Goal: Task Accomplishment & Management: Manage account settings

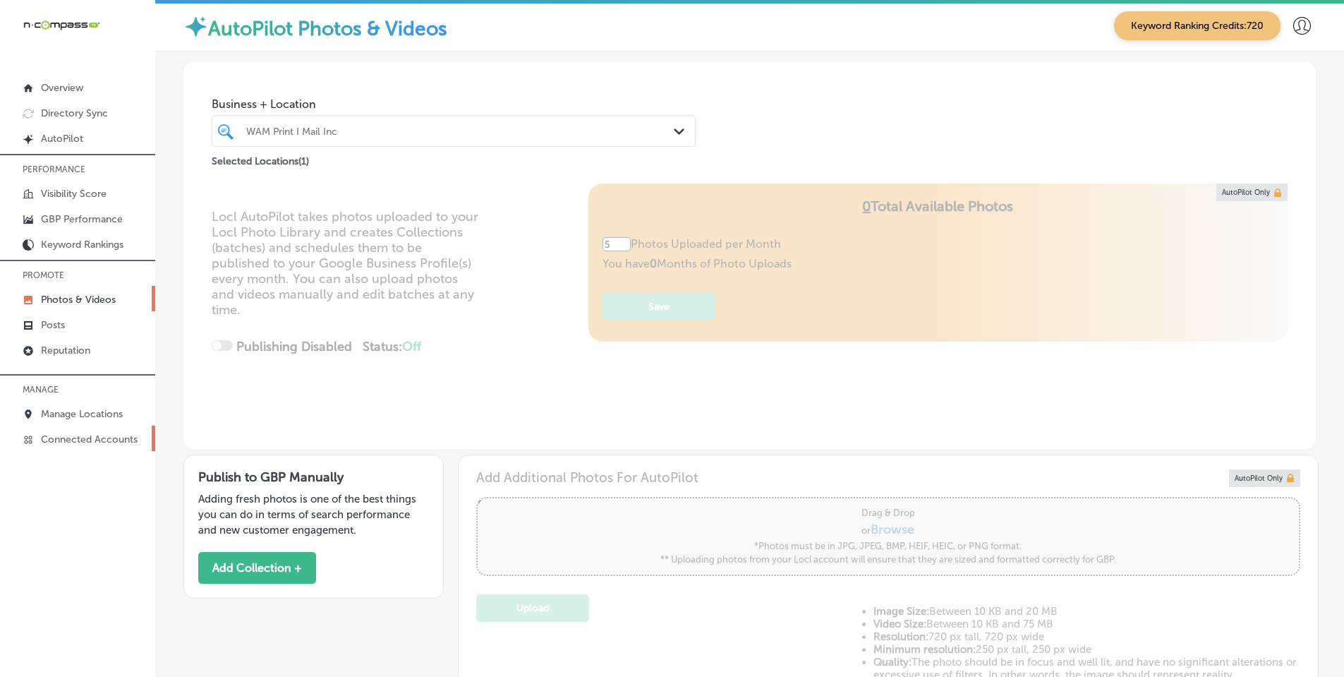
scroll to position [482, 0]
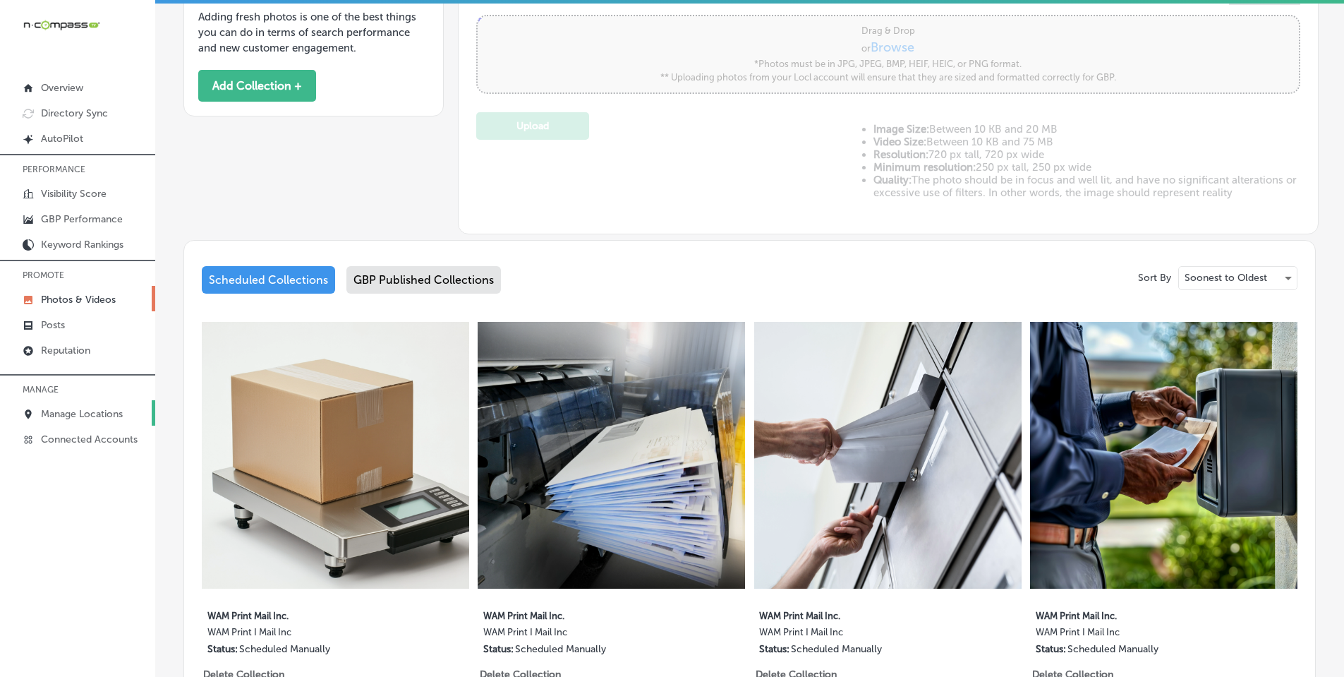
click at [76, 412] on p "Manage Locations" at bounding box center [82, 414] width 82 height 12
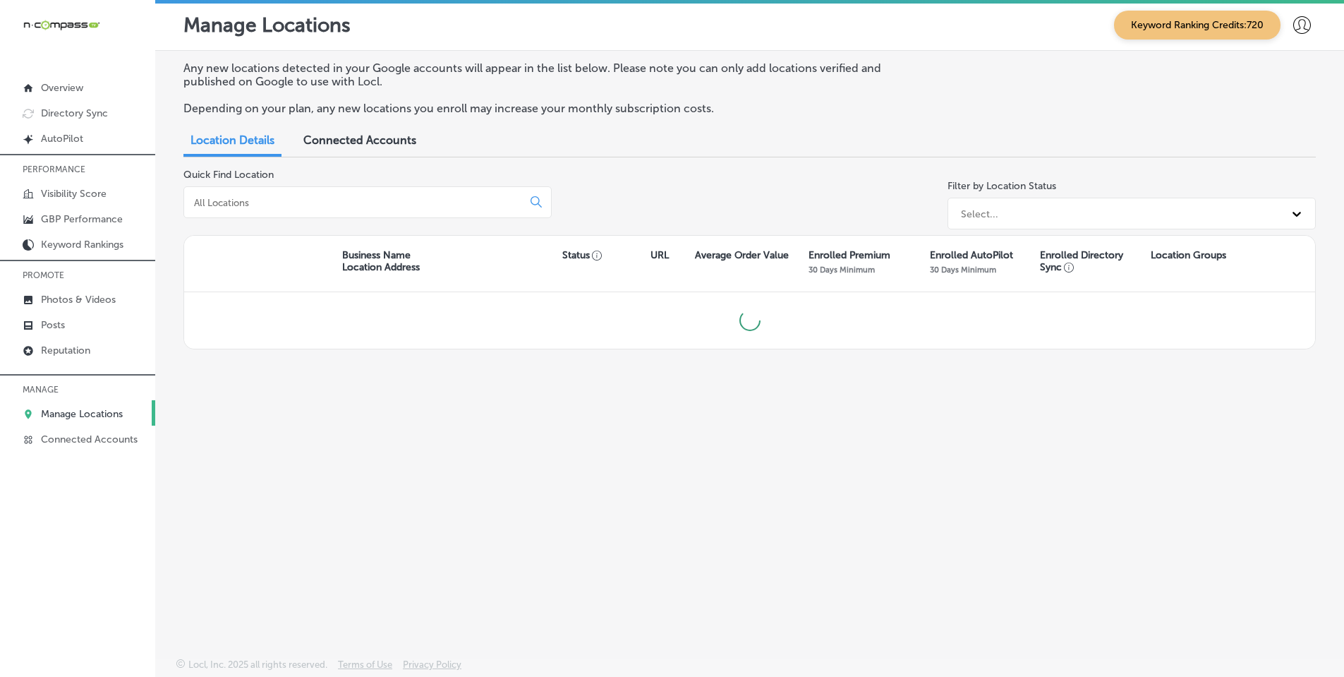
click at [264, 205] on input at bounding box center [356, 202] width 327 height 13
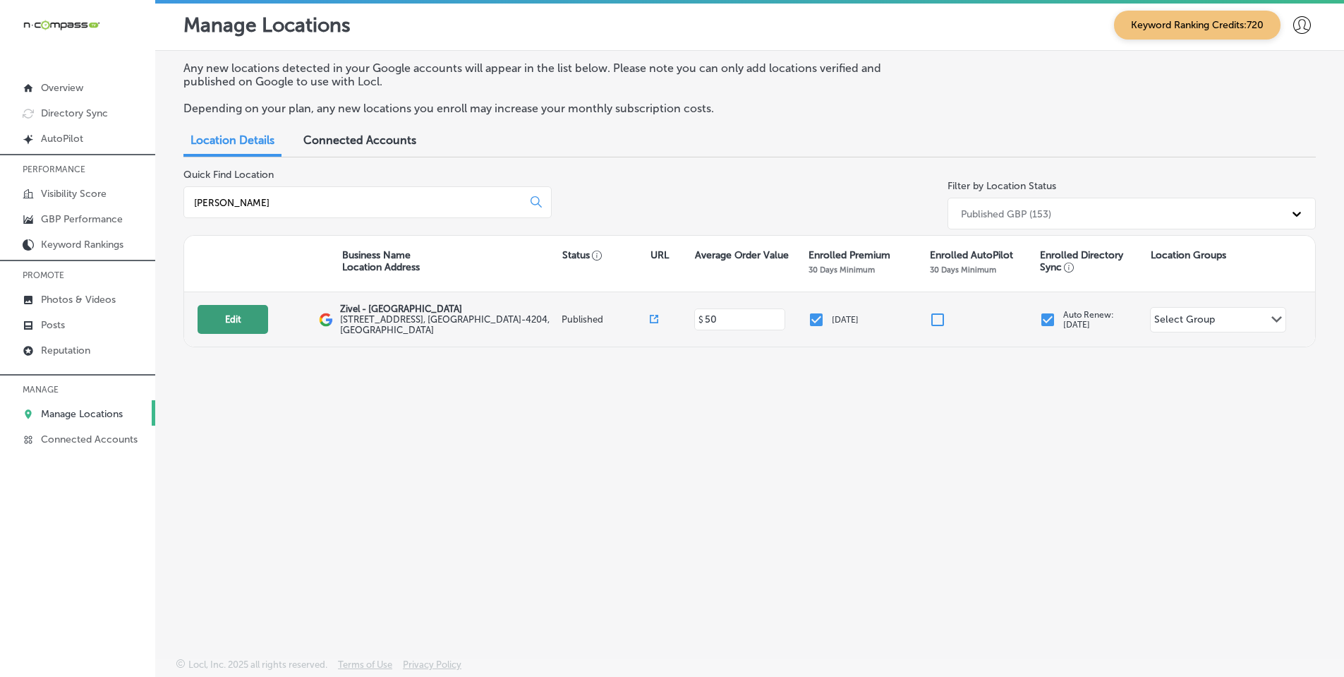
type input "[PERSON_NAME]"
click at [222, 327] on button "Edit" at bounding box center [233, 319] width 71 height 29
select select "US"
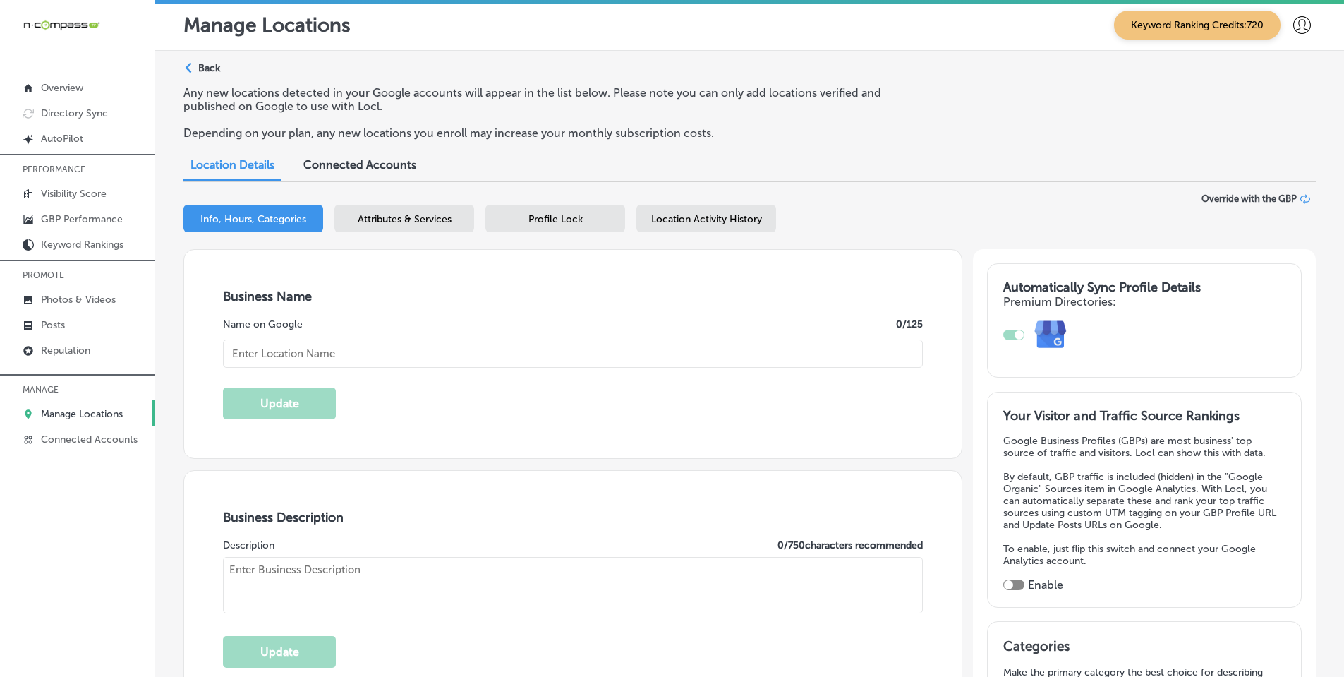
type input "Zivel - [GEOGRAPHIC_DATA]"
type input "[STREET_ADDRESS]"
type input "Franklin"
type input "37067-4204"
type input "US"
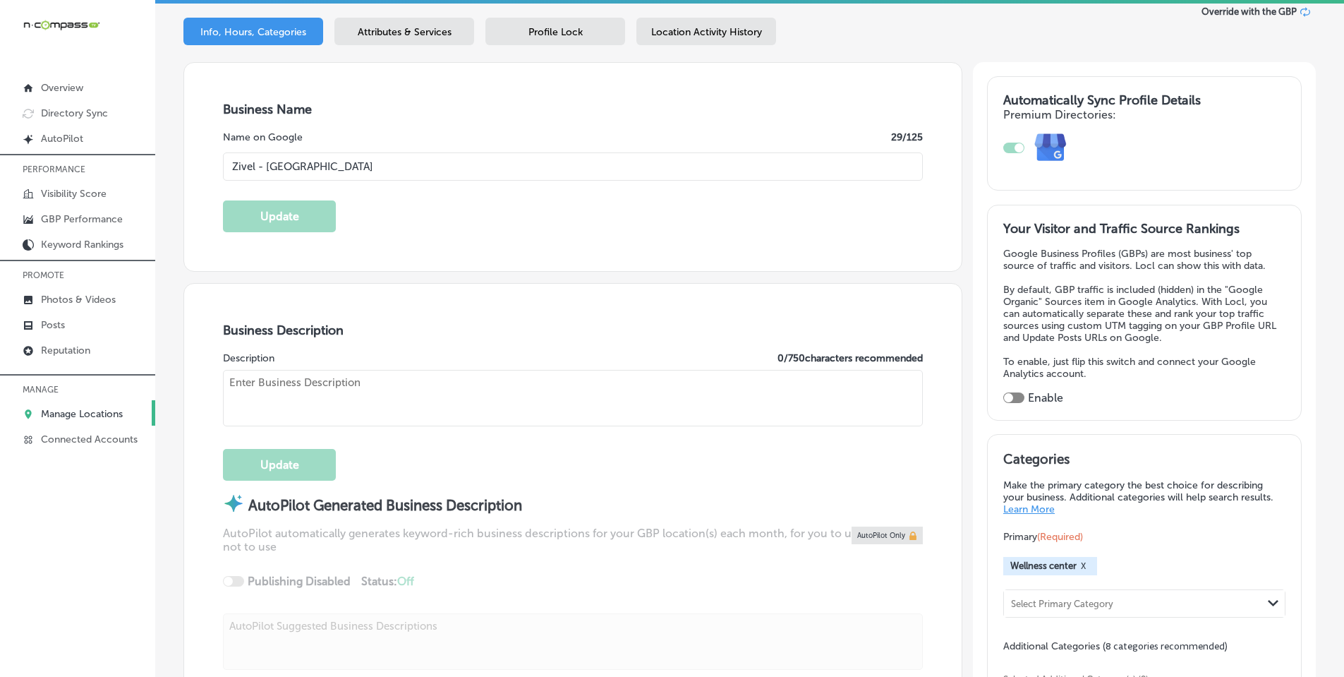
type input "[URL][DOMAIN_NAME]"
checkbox input "true"
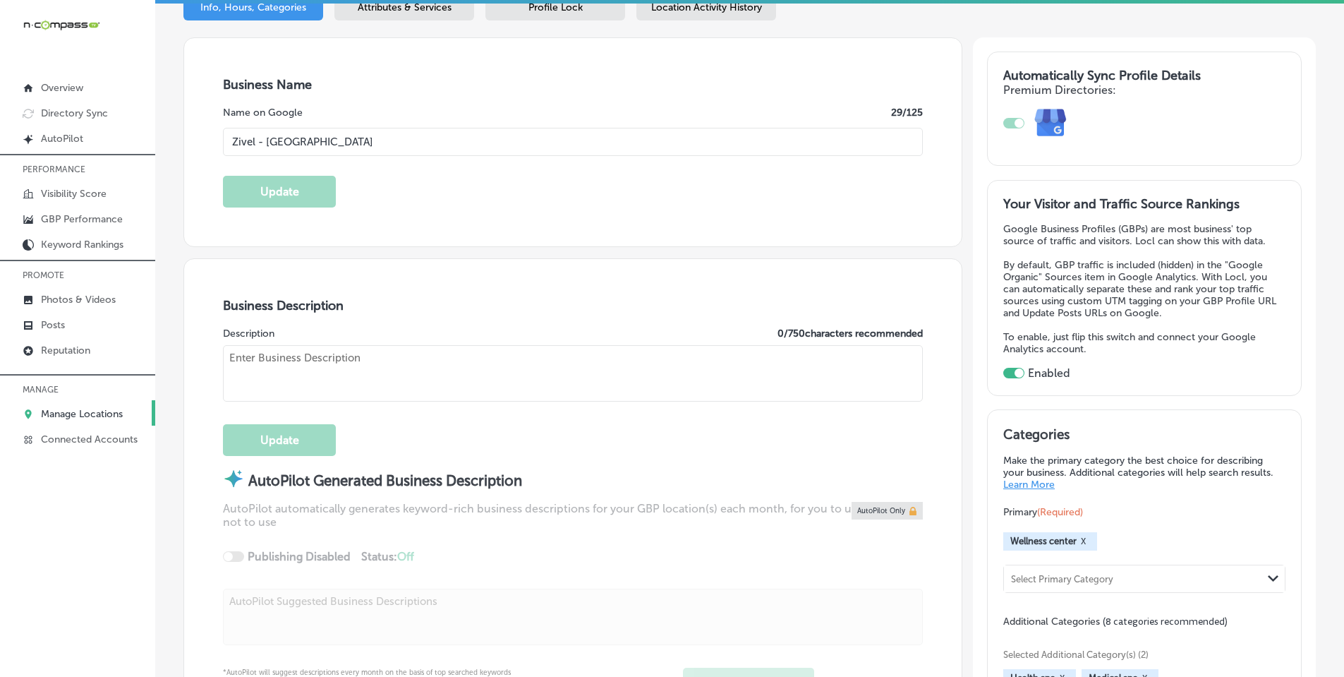
type textarea "Zivel - [GEOGRAPHIC_DATA] offers advanced performance and recovery services to …"
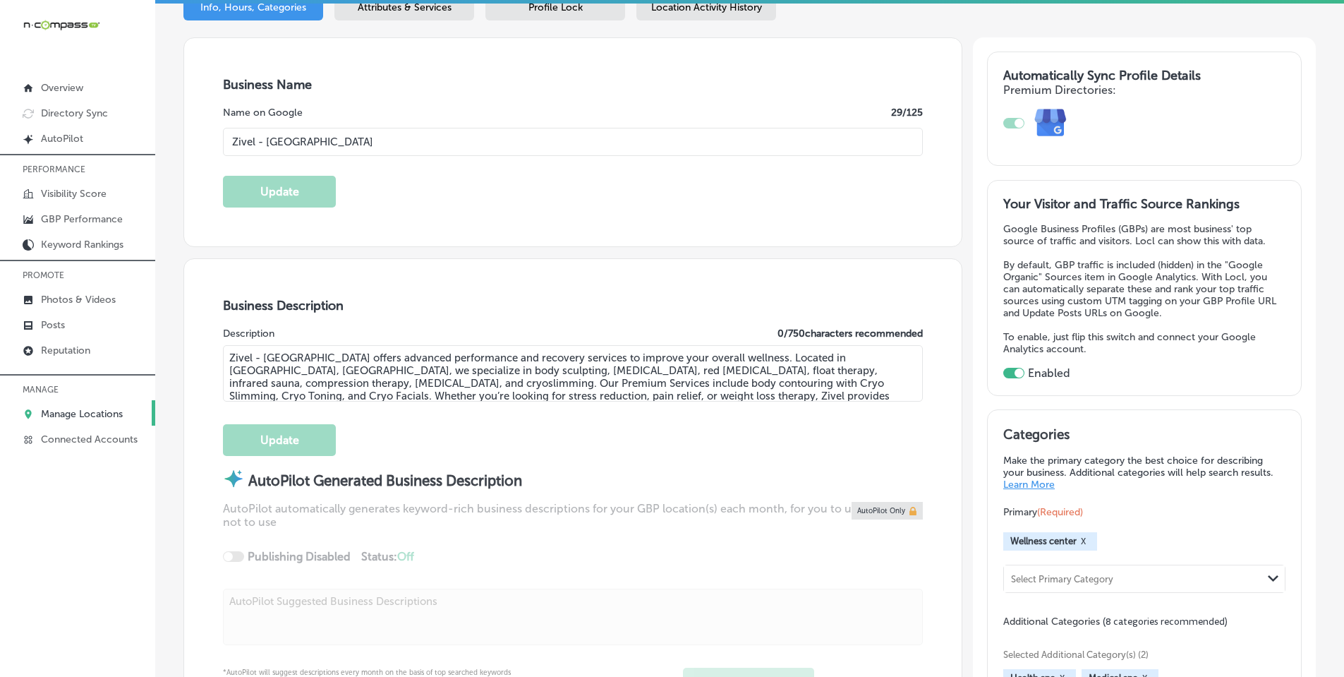
type input "[PHONE_NUMBER]"
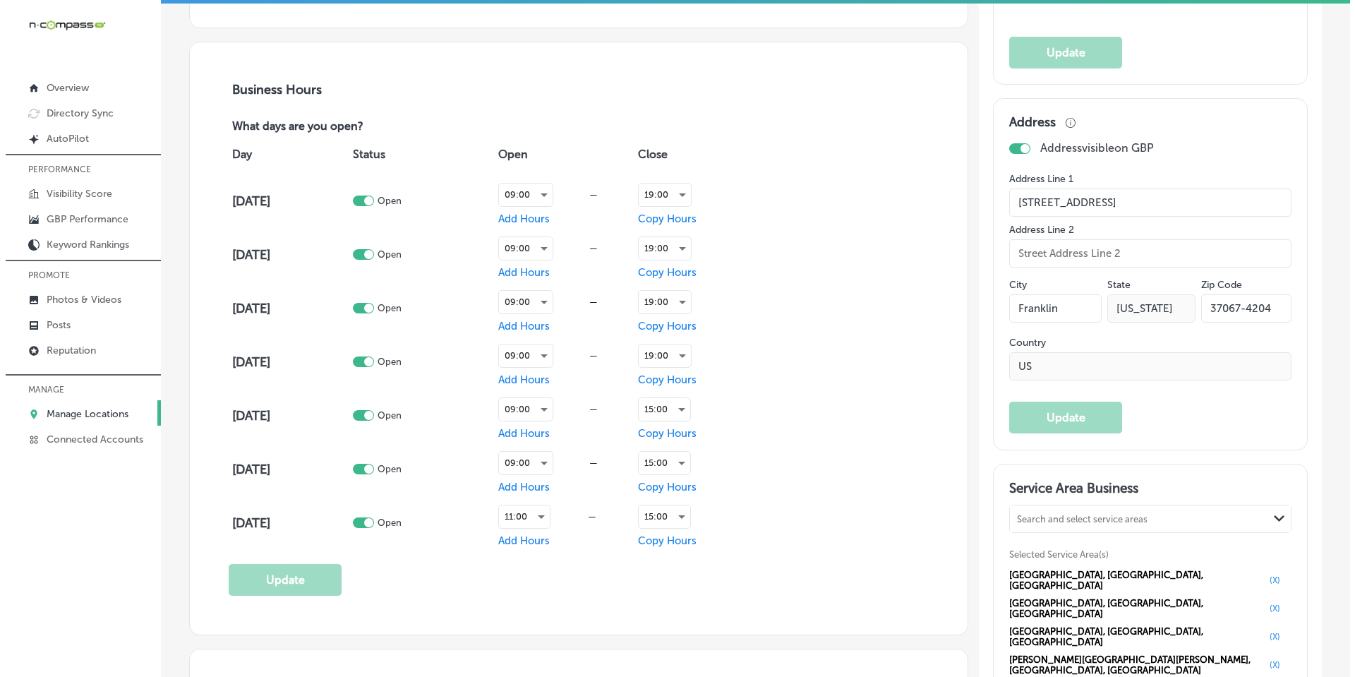
scroll to position [988, 0]
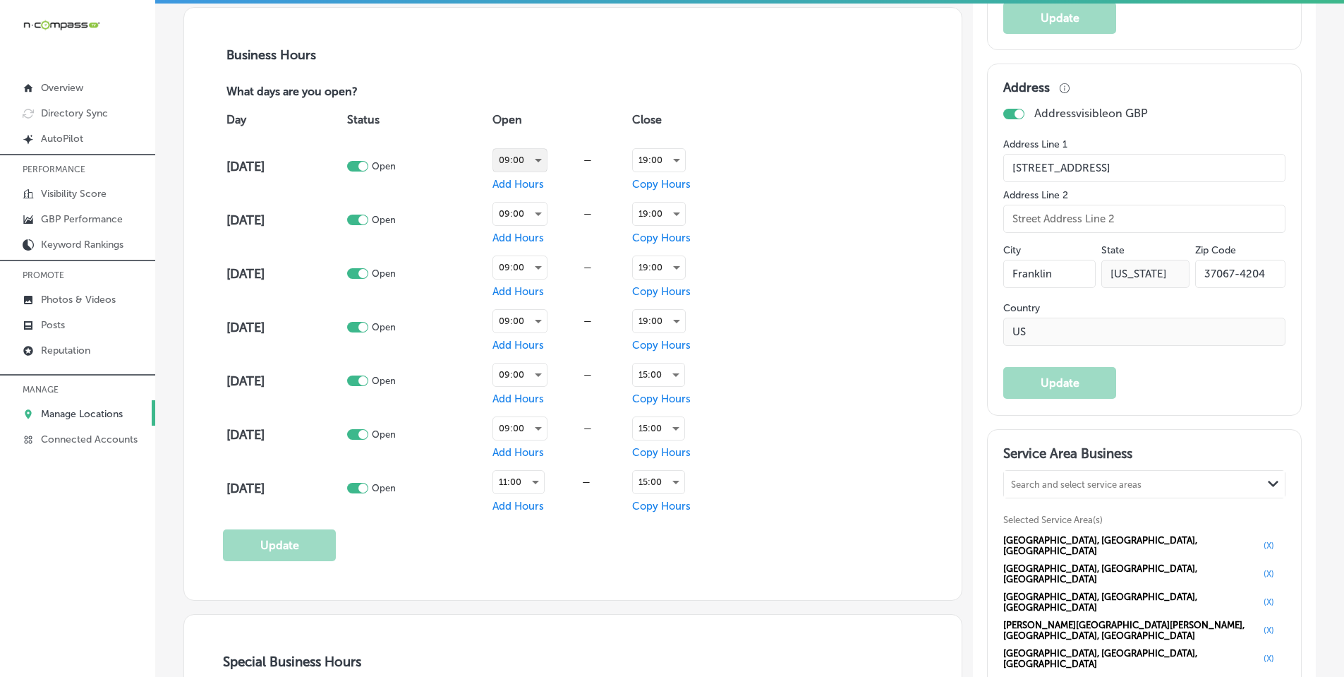
click at [536, 159] on div "09:00" at bounding box center [520, 160] width 54 height 23
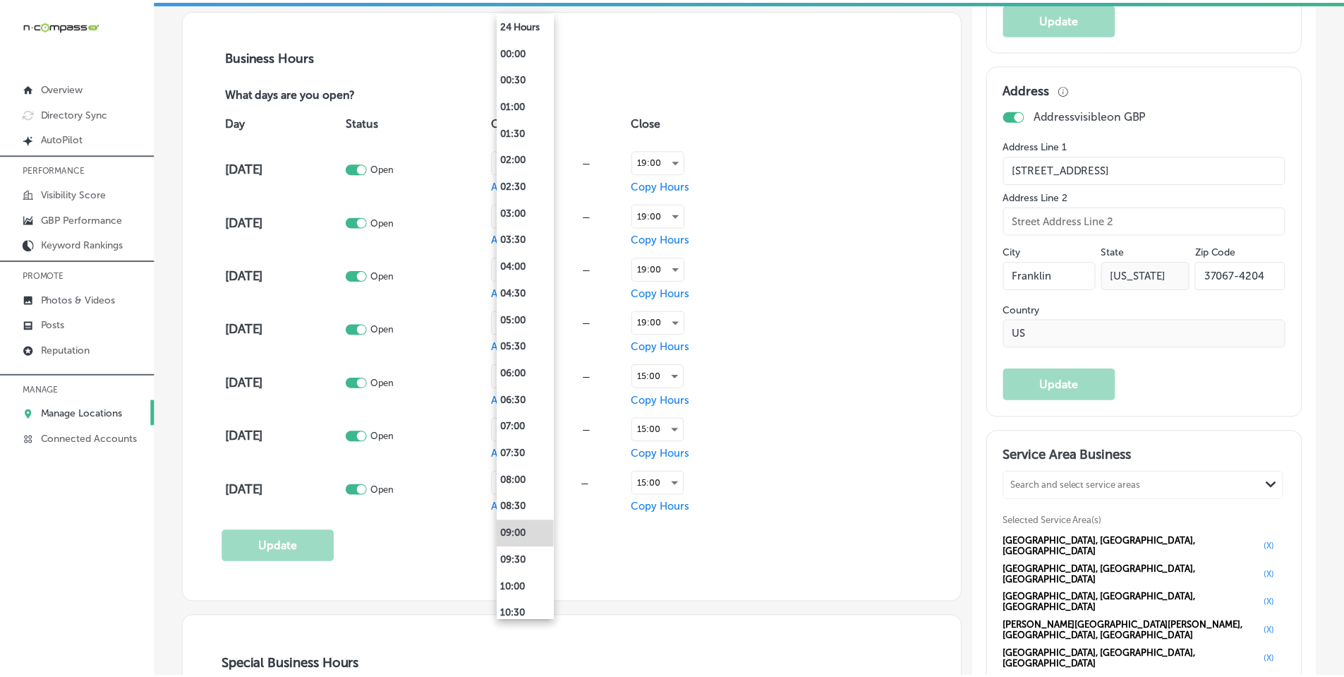
scroll to position [989, 0]
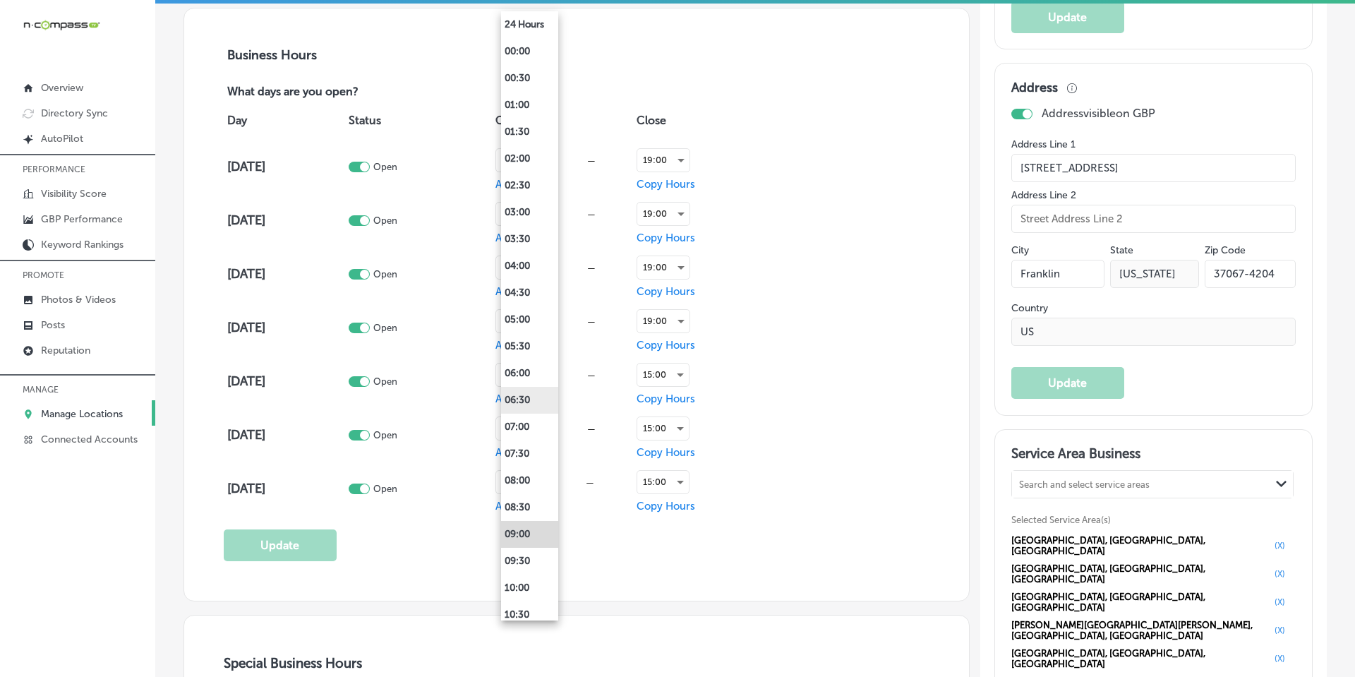
click at [520, 480] on li "08:00" at bounding box center [529, 480] width 57 height 27
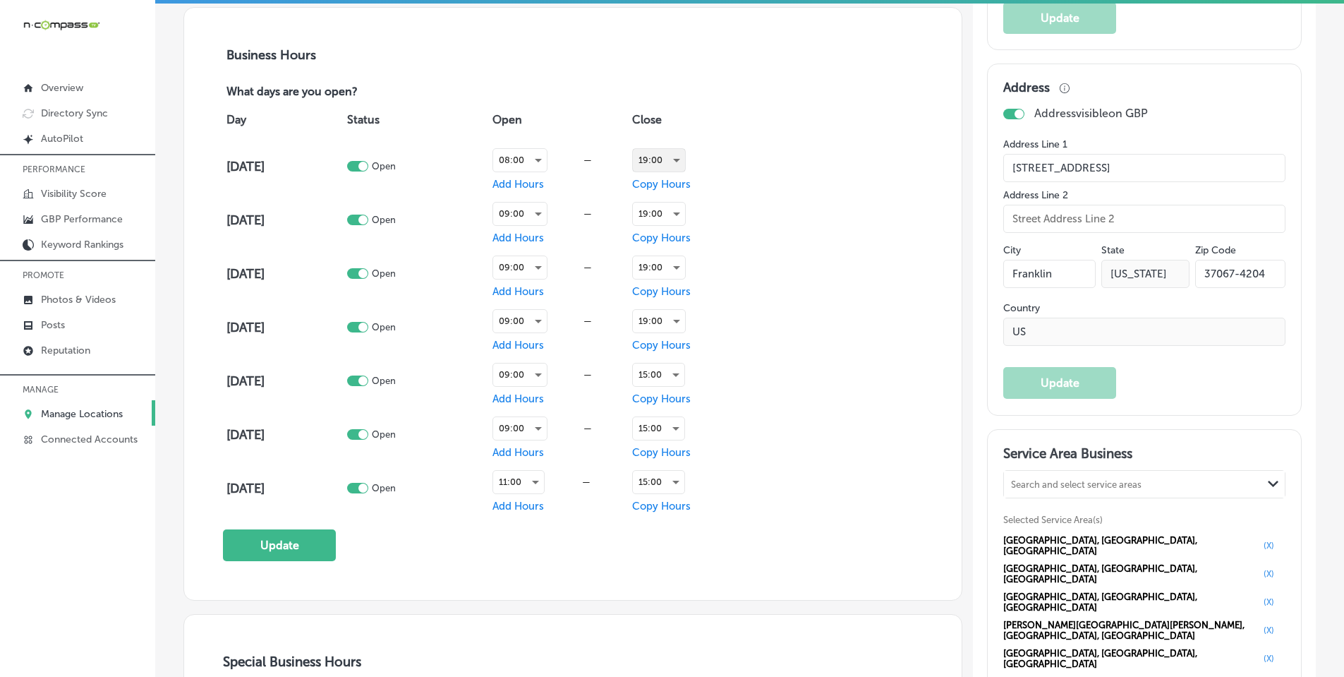
click at [665, 158] on div "19:00" at bounding box center [659, 160] width 52 height 23
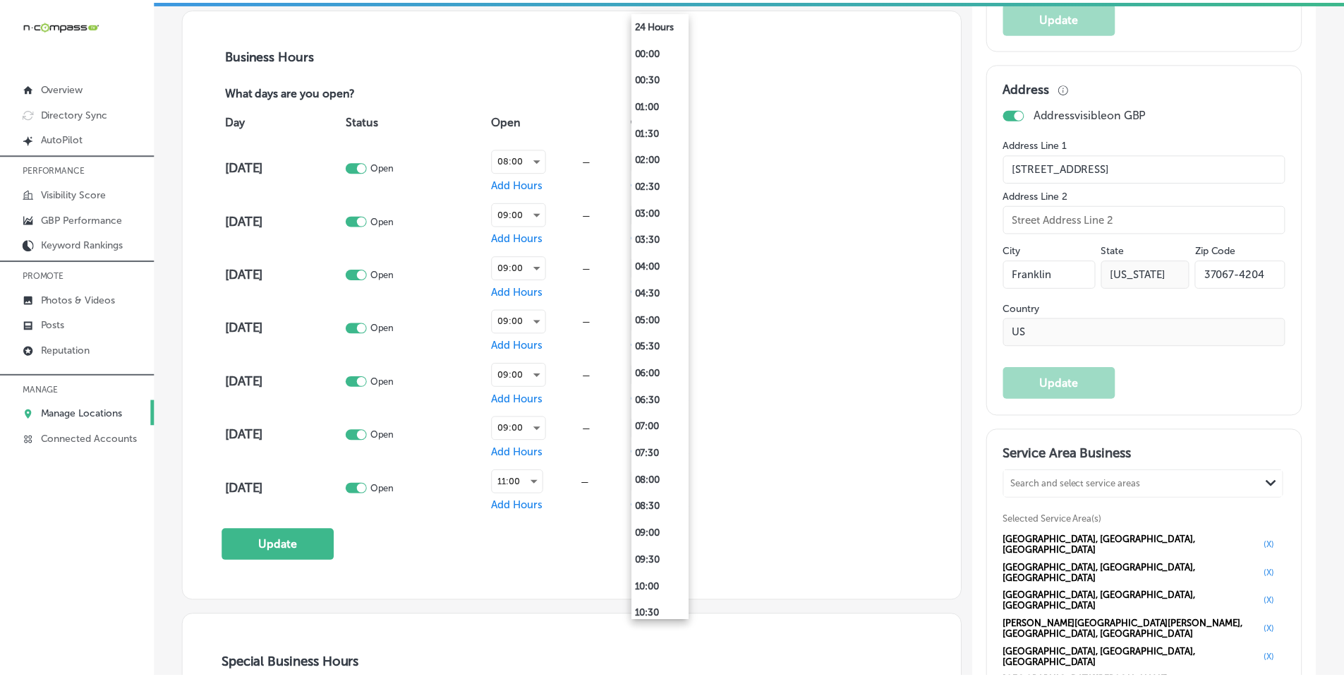
scroll to position [732, 0]
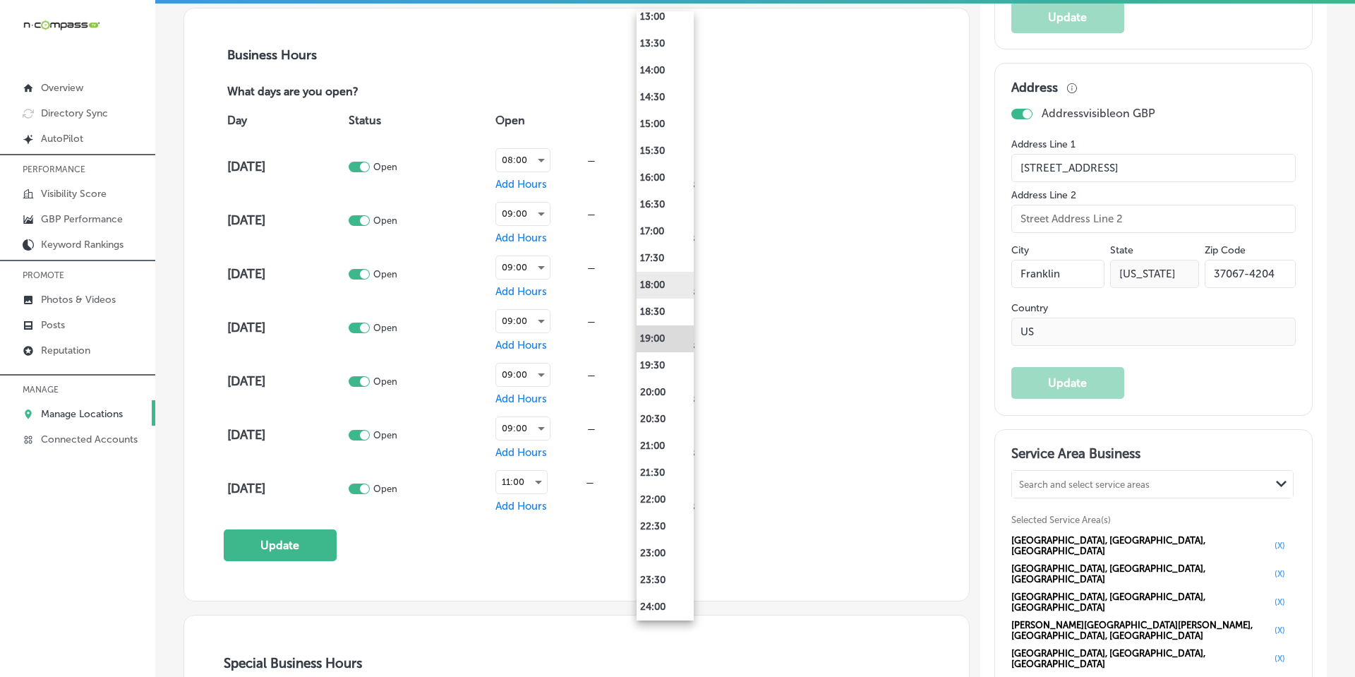
click at [656, 284] on li "18:00" at bounding box center [664, 285] width 57 height 27
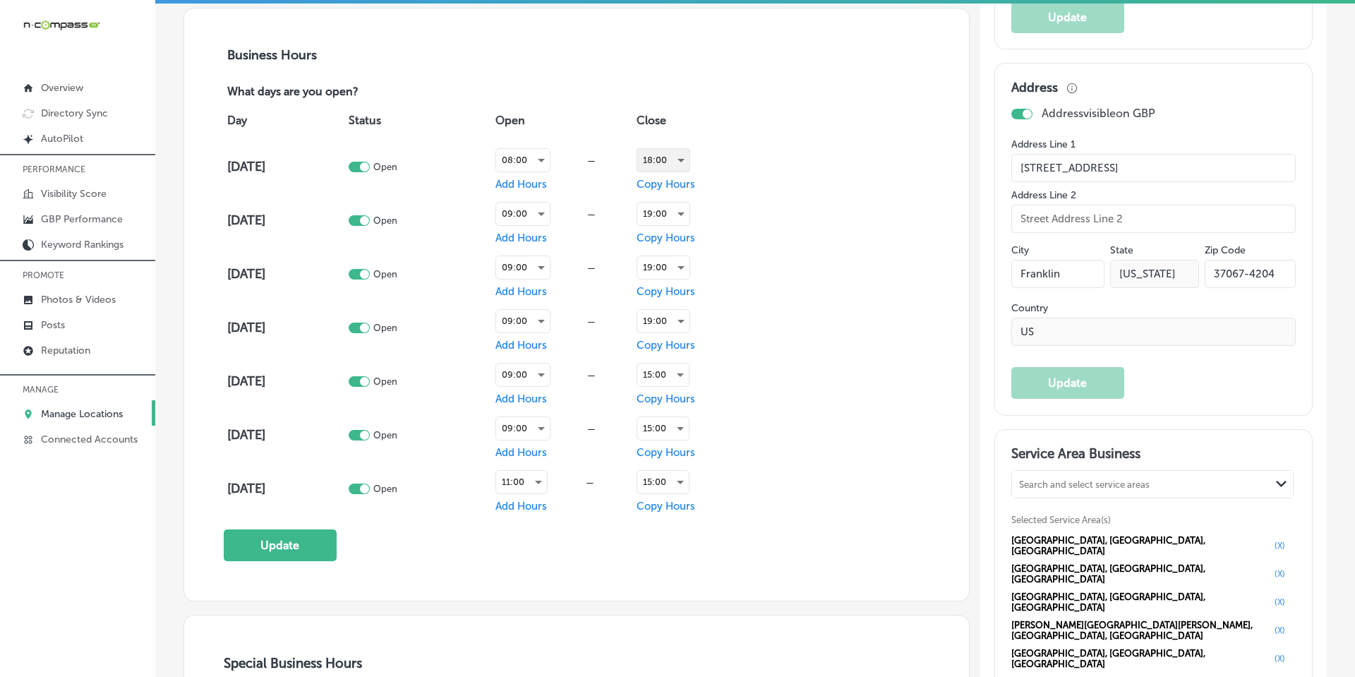
scroll to position [988, 0]
click at [521, 211] on div "09:00" at bounding box center [520, 214] width 54 height 23
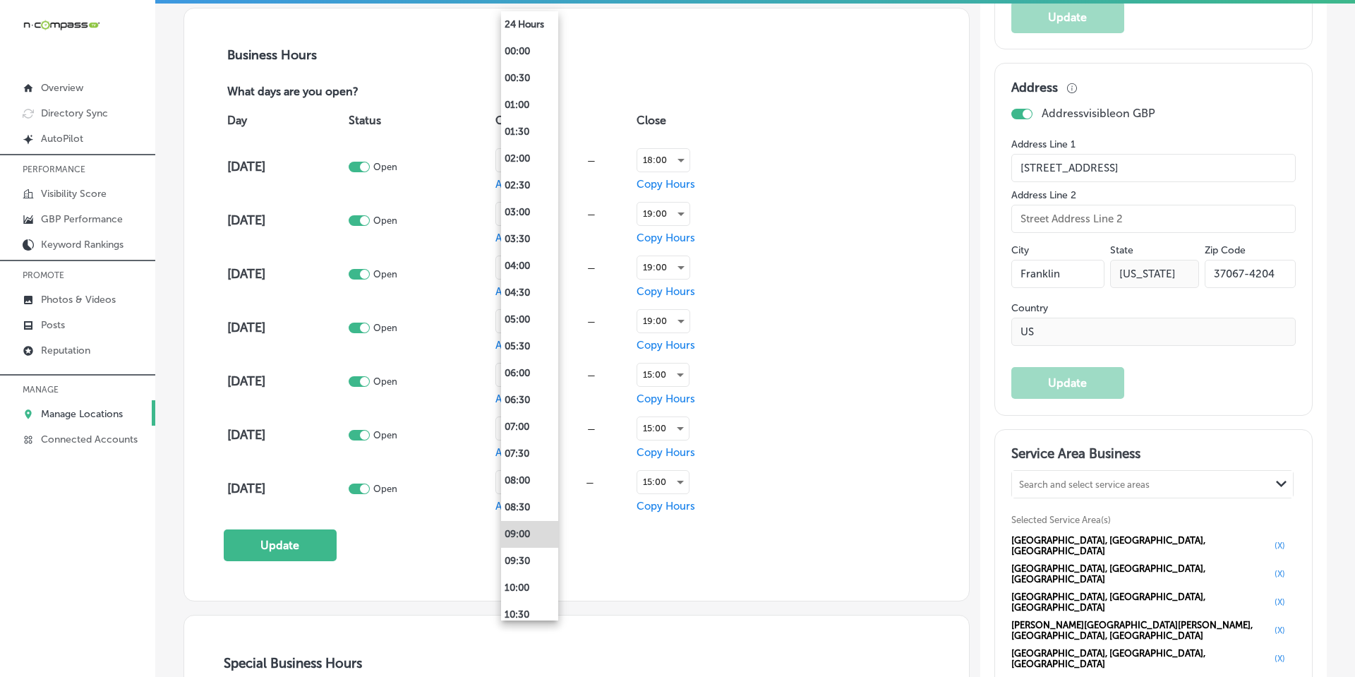
drag, startPoint x: 519, startPoint y: 478, endPoint x: 611, endPoint y: 346, distance: 161.1
click at [519, 477] on li "08:00" at bounding box center [529, 480] width 57 height 27
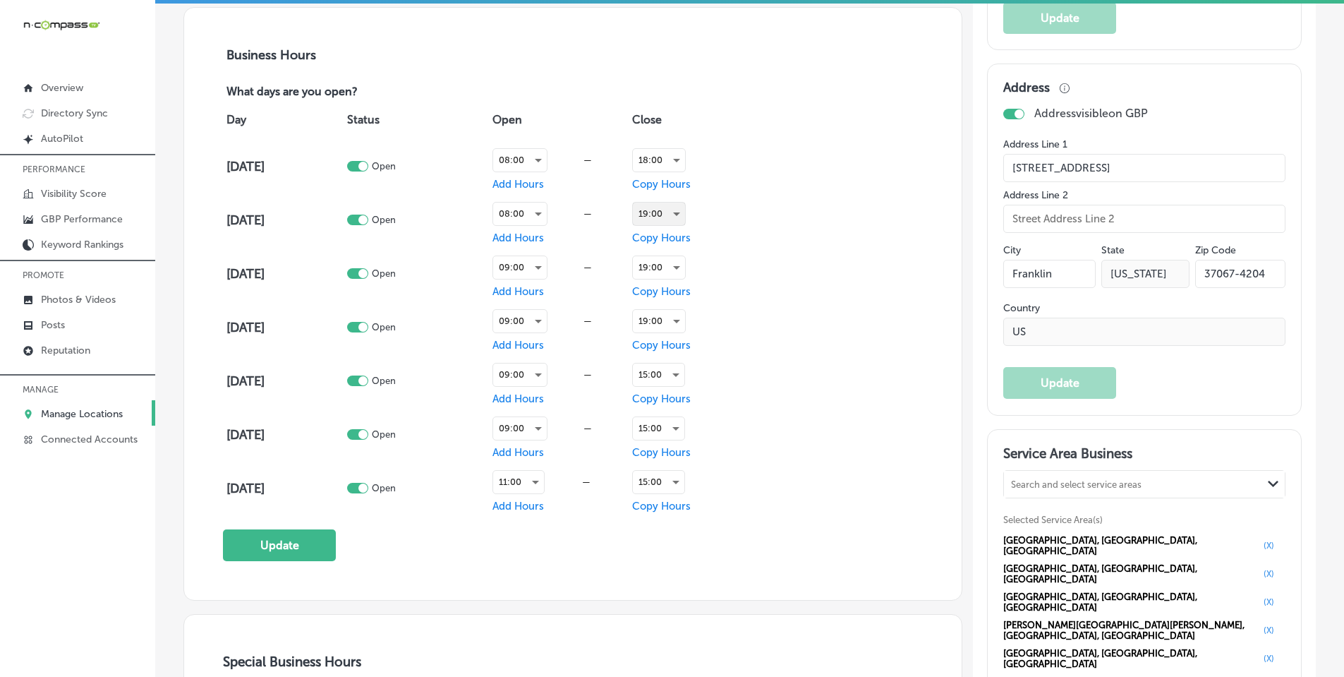
click at [652, 219] on div "19:00" at bounding box center [659, 214] width 52 height 23
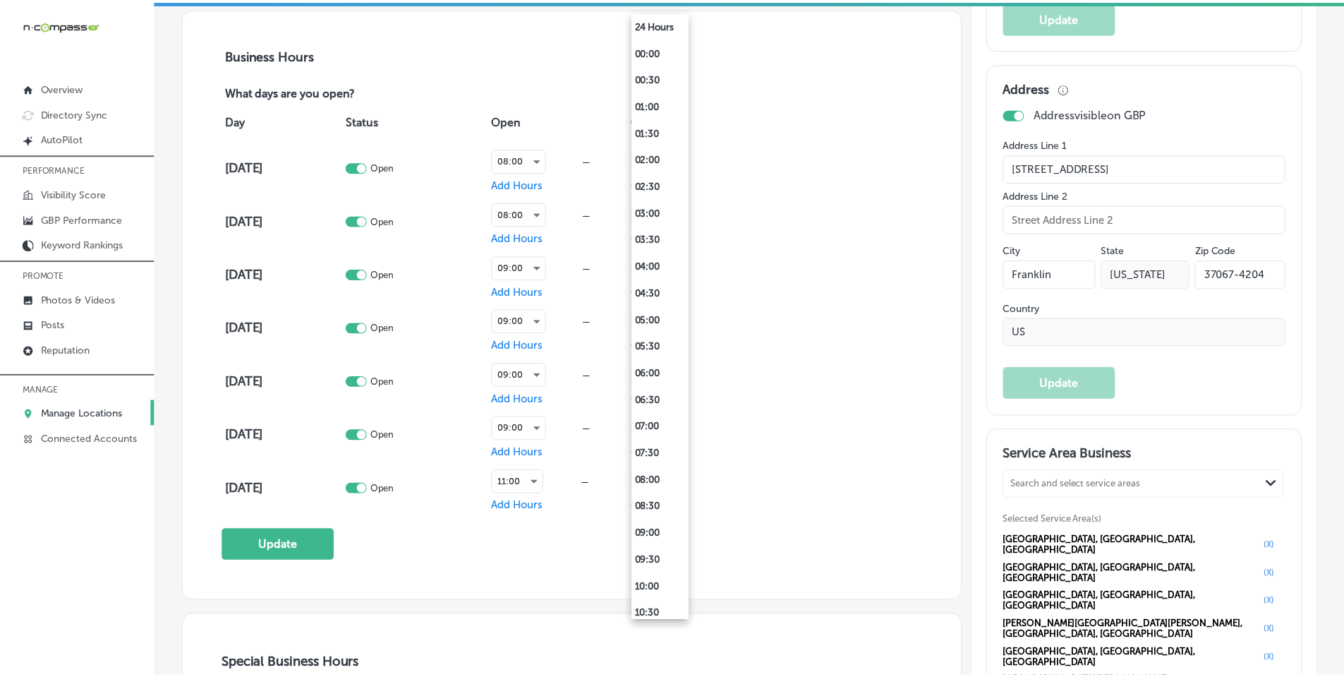
scroll to position [732, 0]
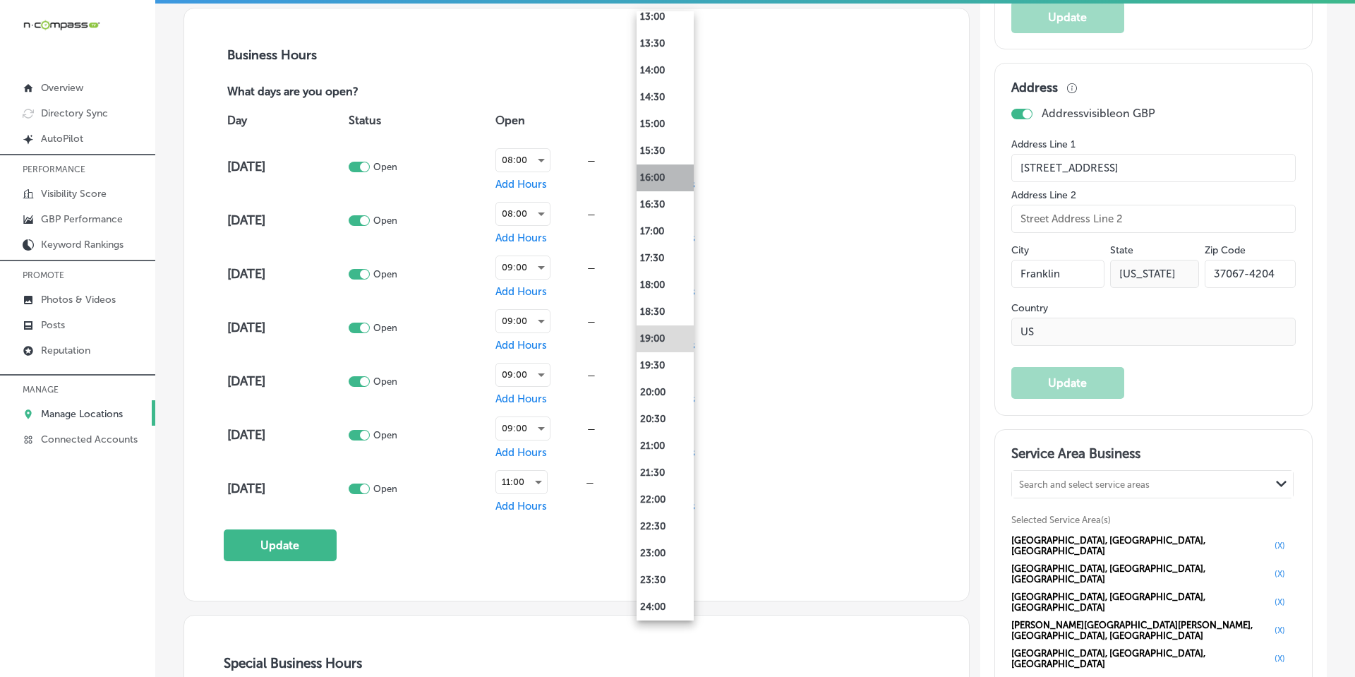
click at [653, 178] on li "16:00" at bounding box center [664, 177] width 57 height 27
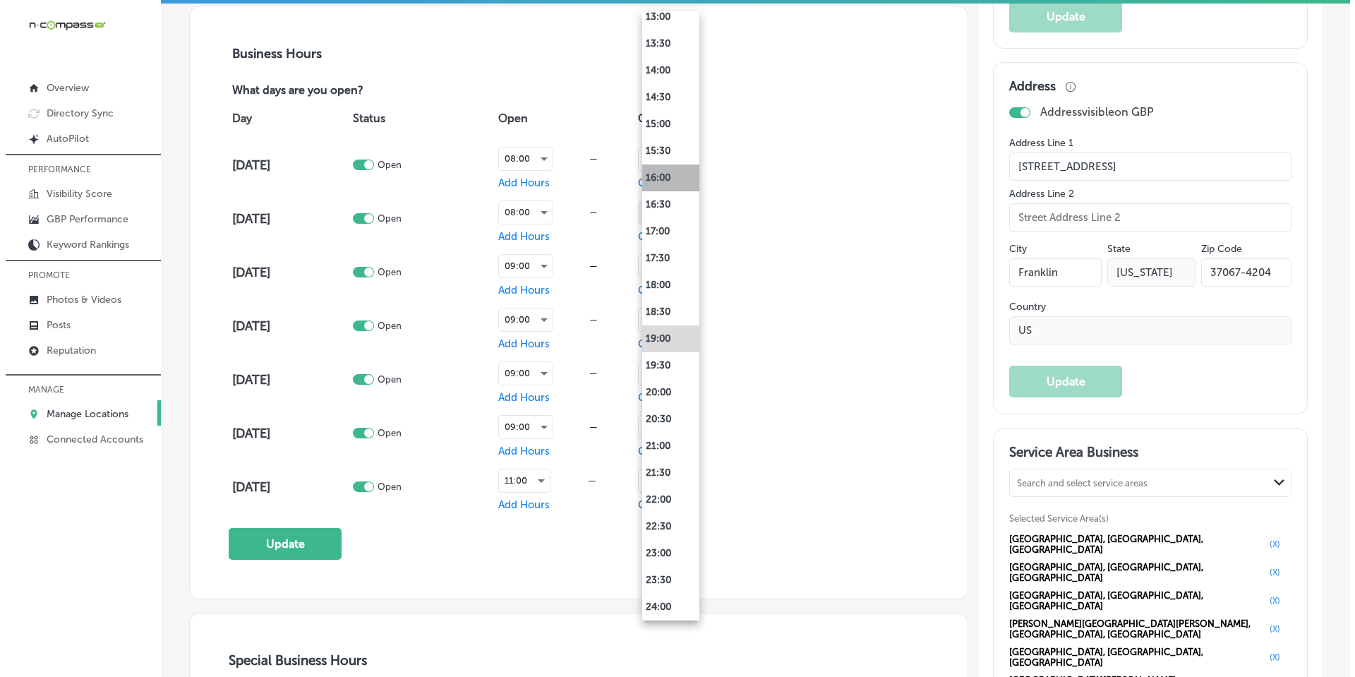
scroll to position [988, 0]
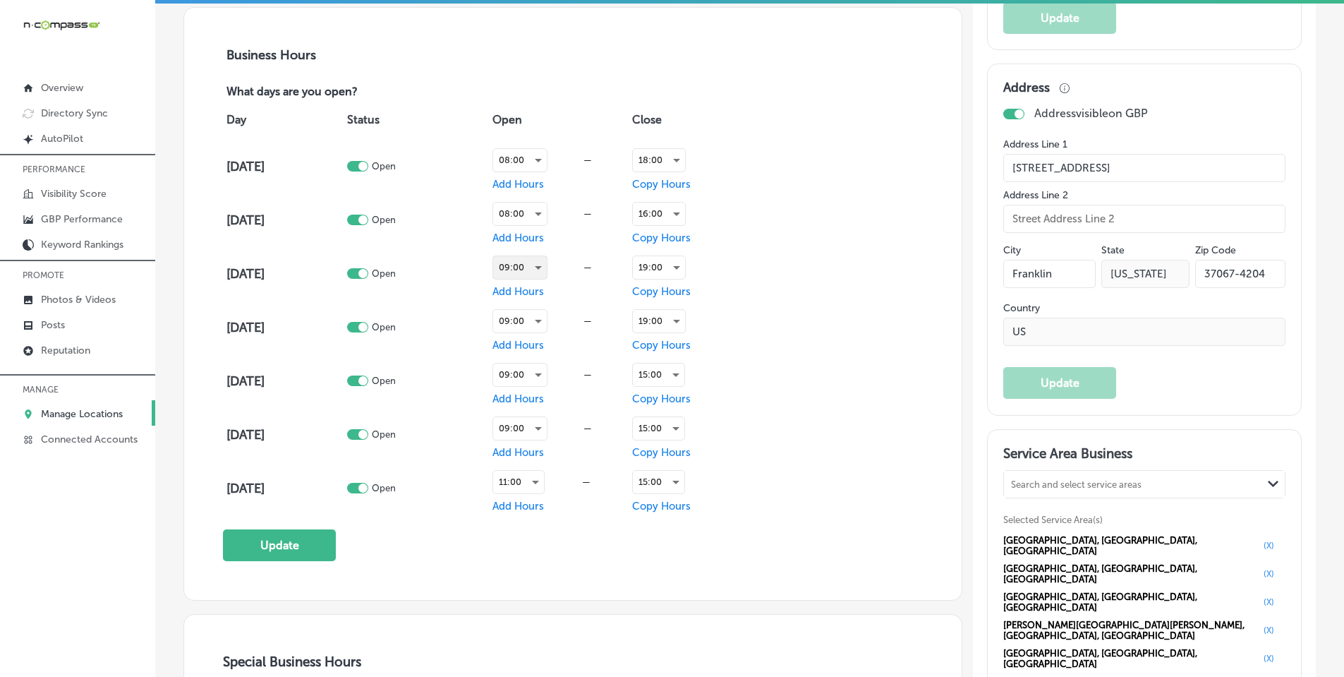
click at [535, 260] on div "09:00" at bounding box center [520, 267] width 54 height 23
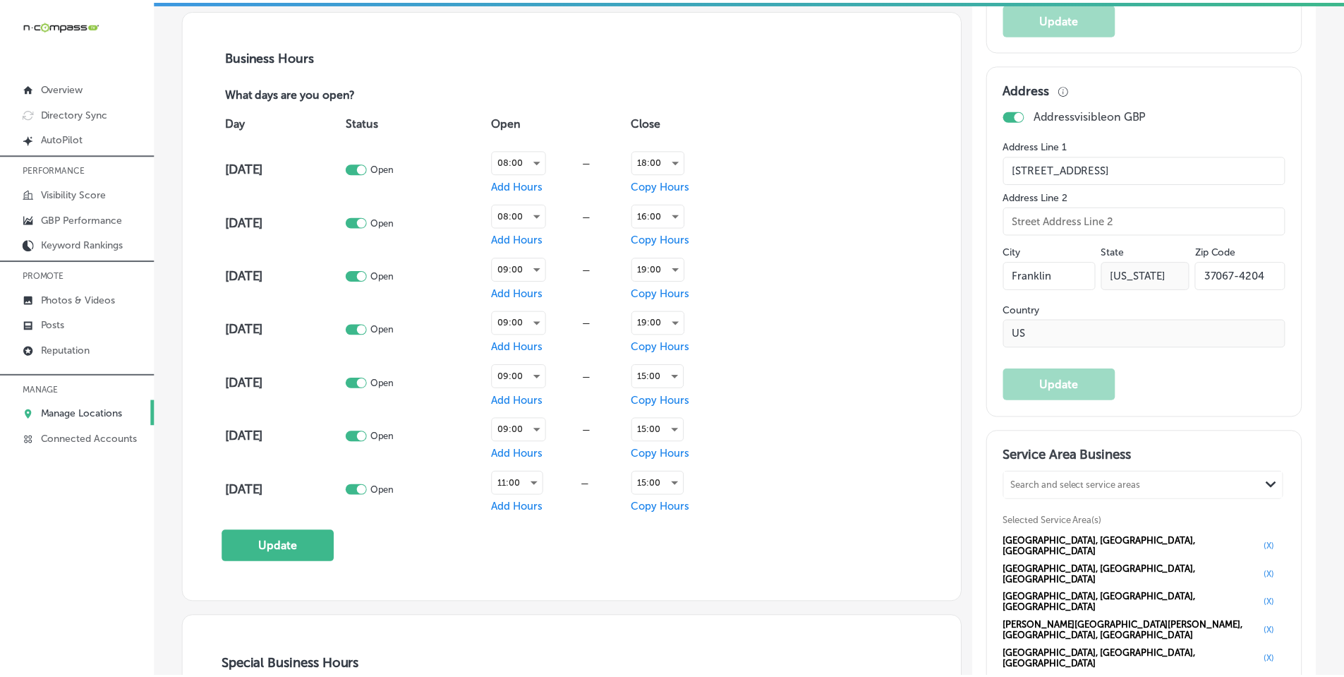
scroll to position [989, 0]
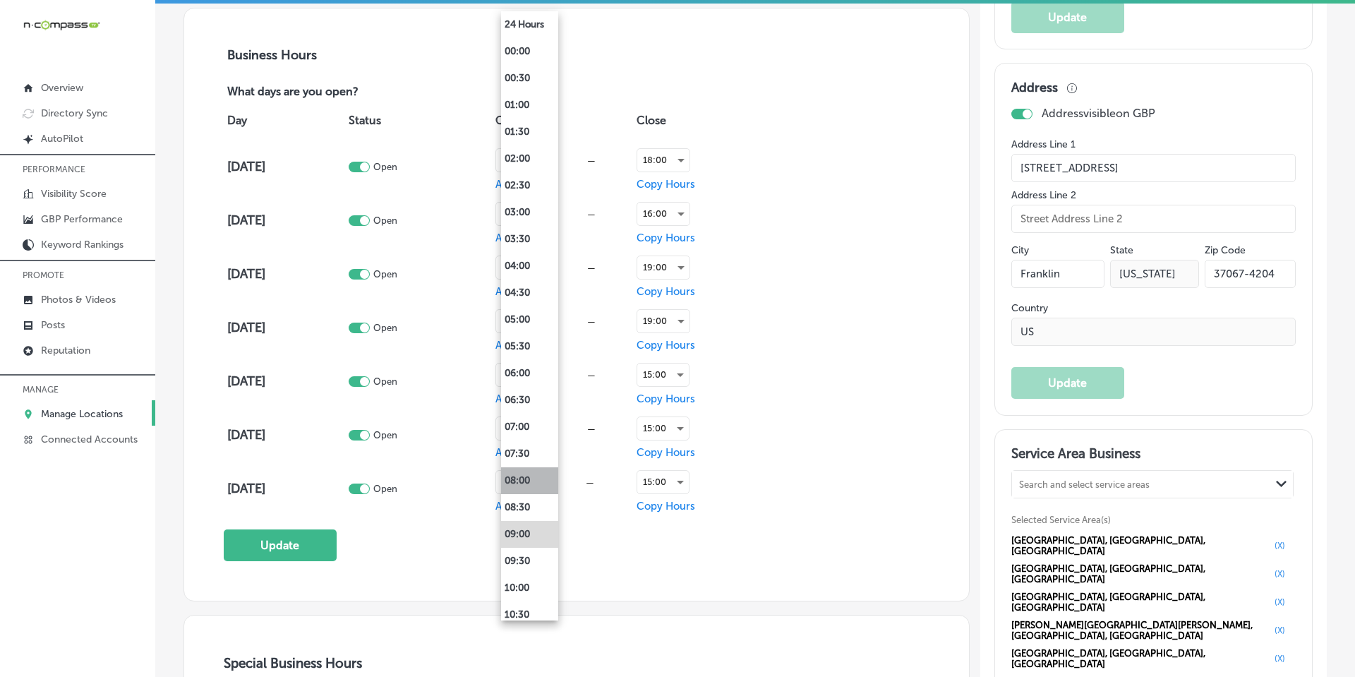
click at [519, 478] on li "08:00" at bounding box center [529, 480] width 57 height 27
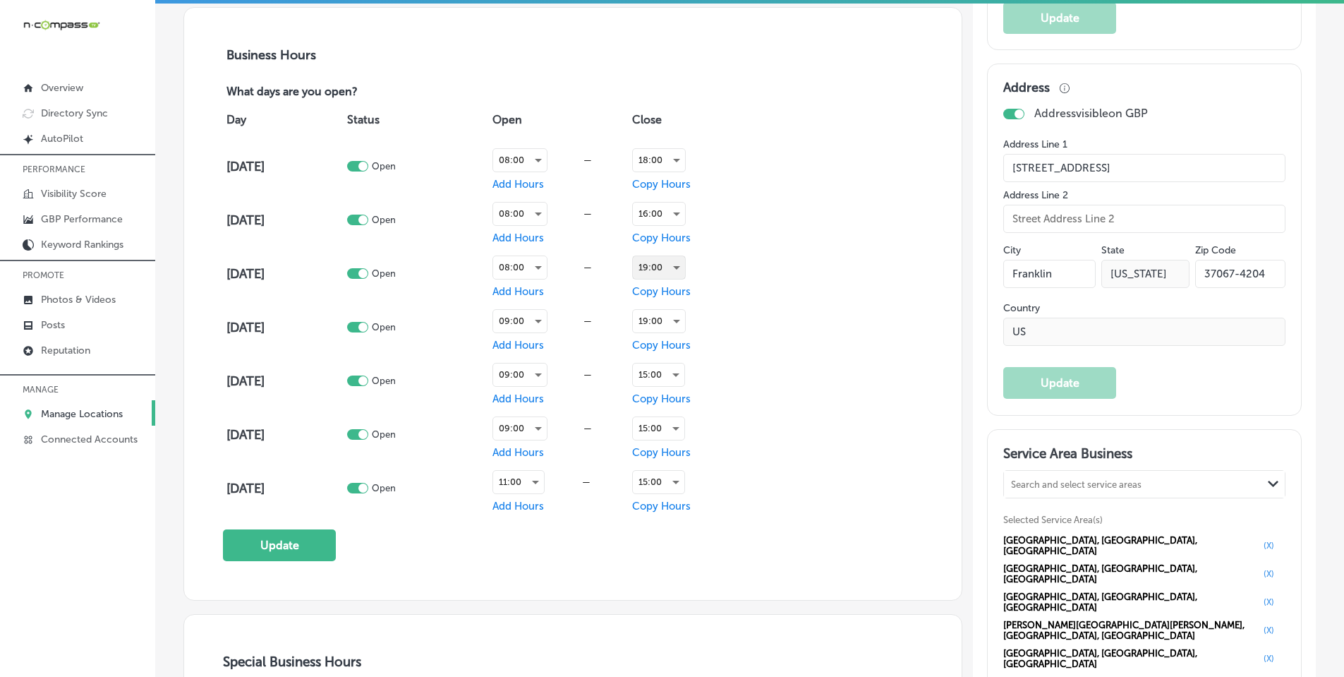
click at [658, 266] on div "19:00" at bounding box center [659, 267] width 52 height 23
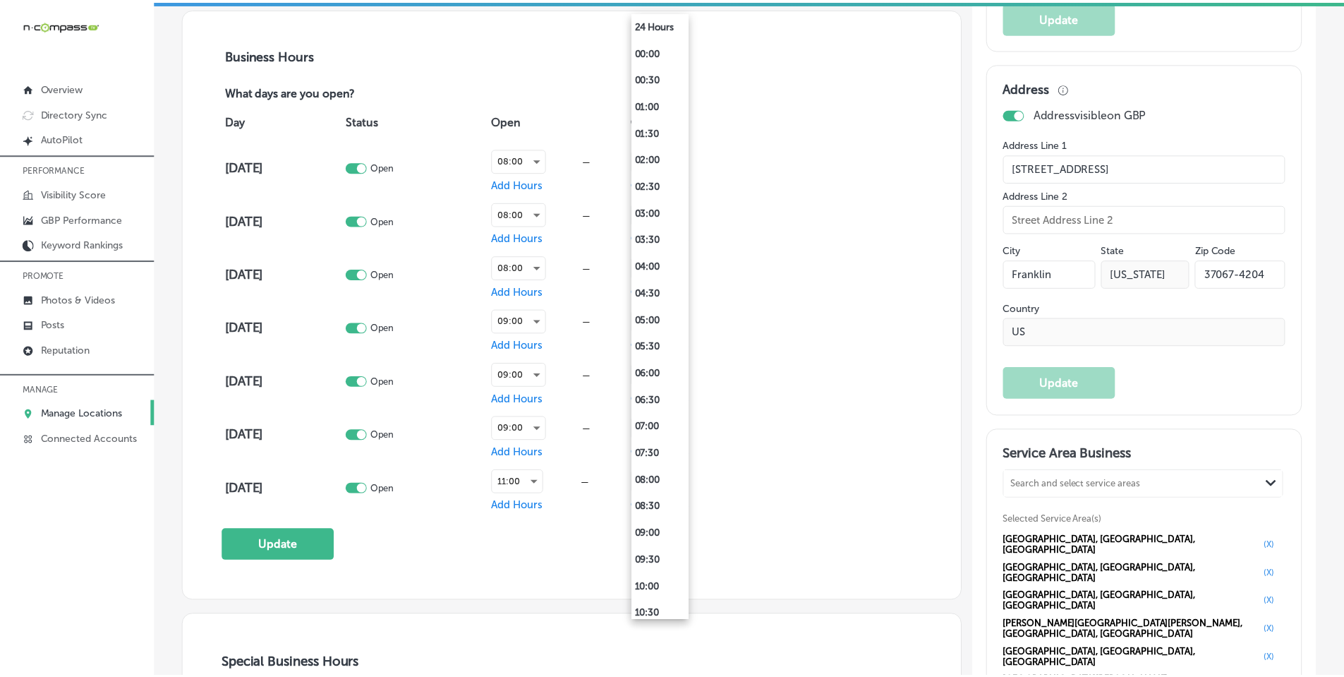
scroll to position [732, 0]
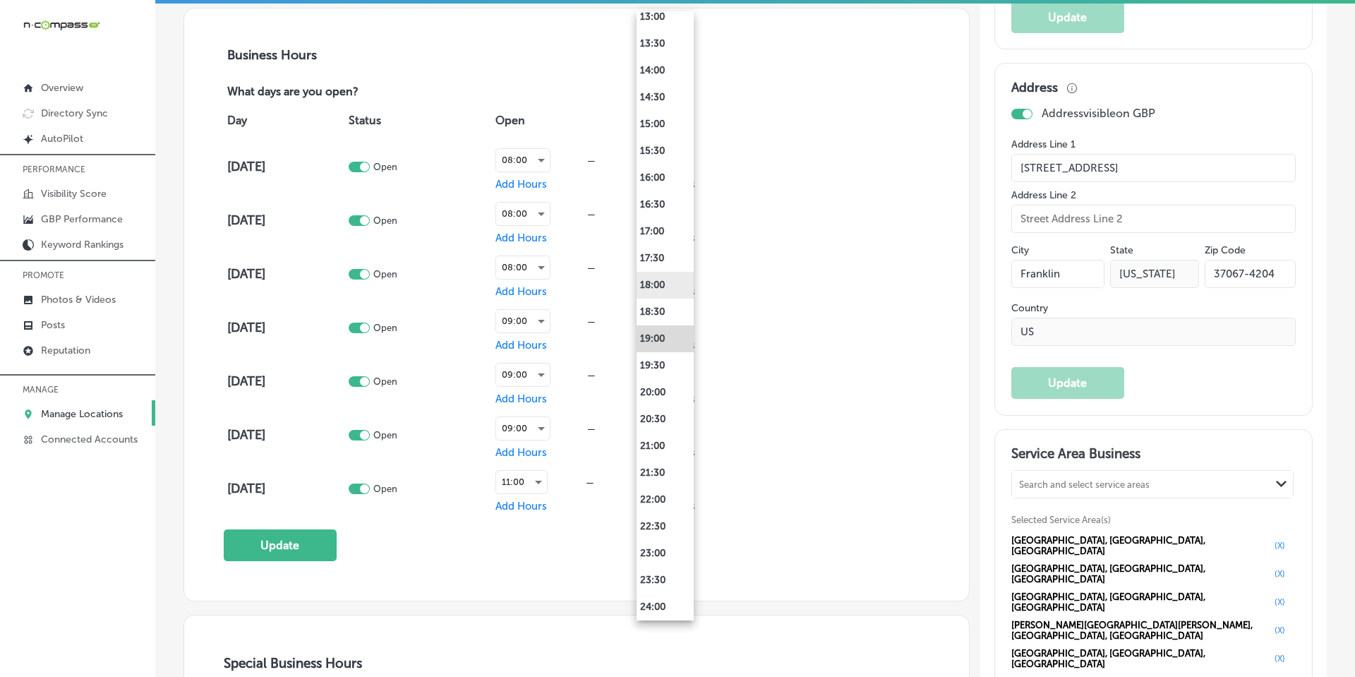
click at [658, 279] on li "18:00" at bounding box center [664, 285] width 57 height 27
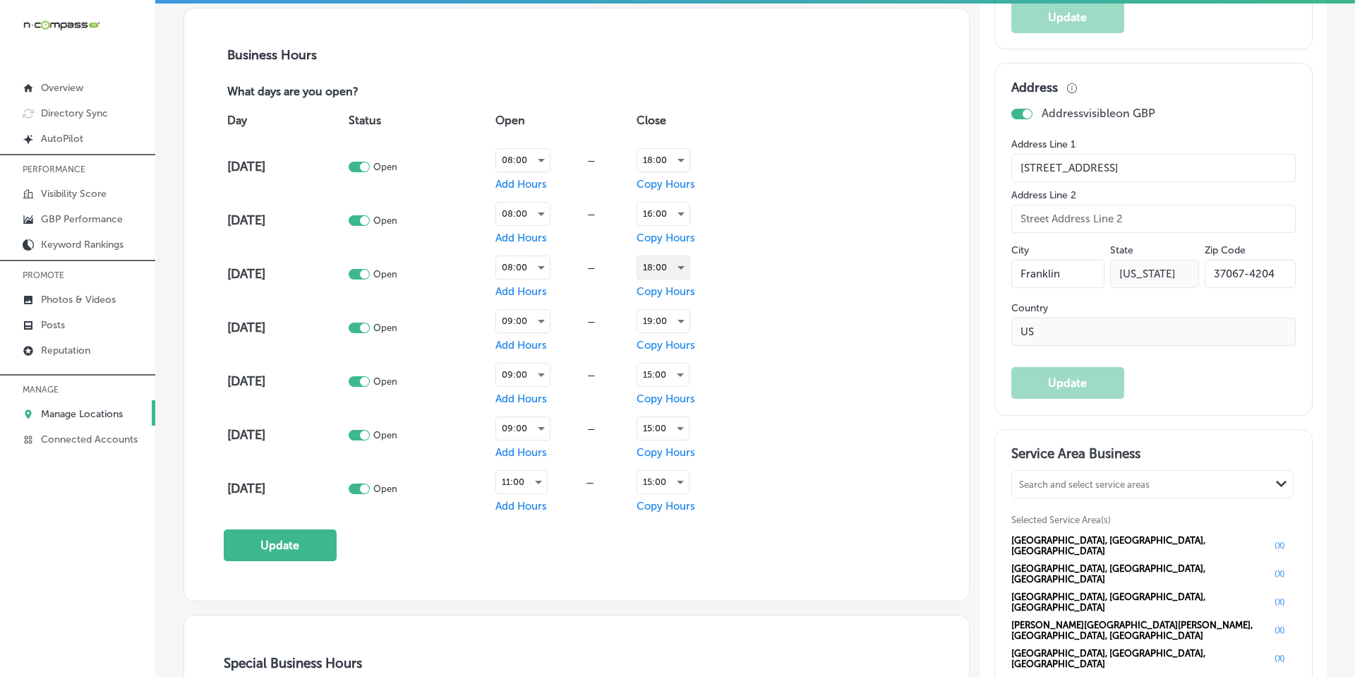
scroll to position [988, 0]
click at [526, 322] on div "09:00" at bounding box center [520, 321] width 54 height 23
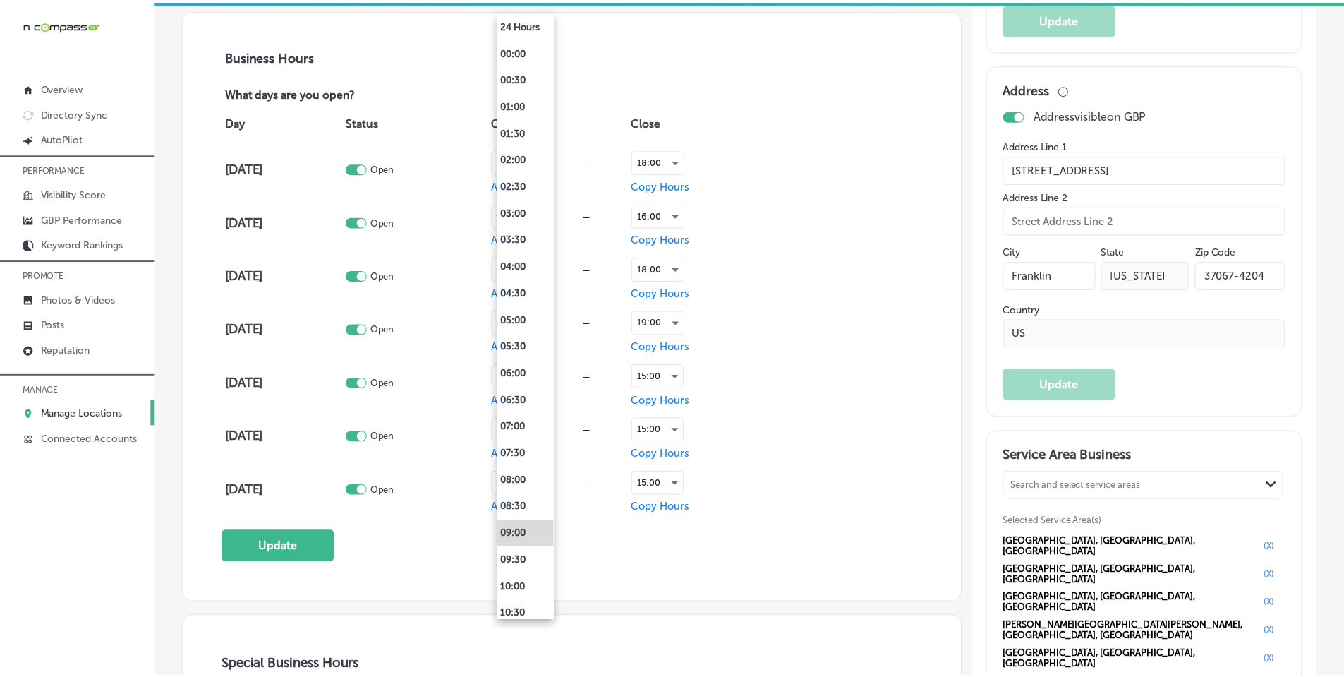
scroll to position [989, 0]
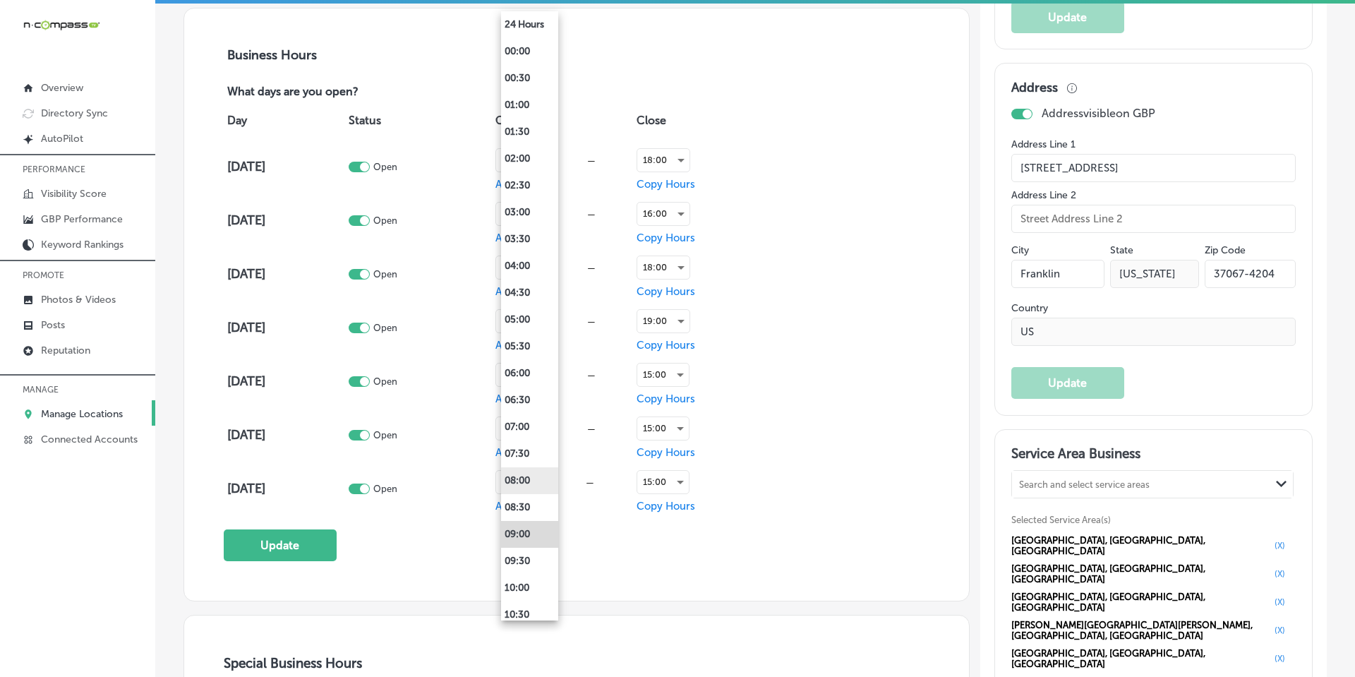
click at [529, 485] on li "08:00" at bounding box center [529, 480] width 57 height 27
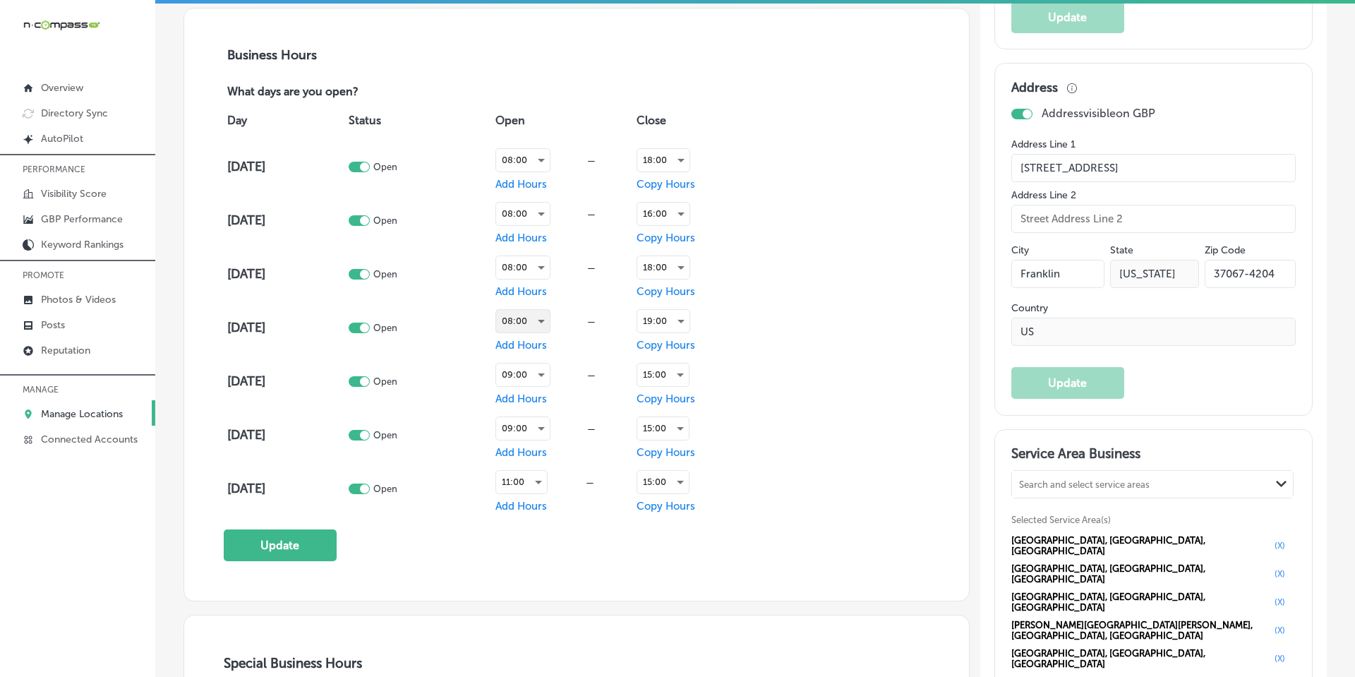
scroll to position [988, 0]
click at [664, 322] on div "19:00" at bounding box center [659, 321] width 52 height 23
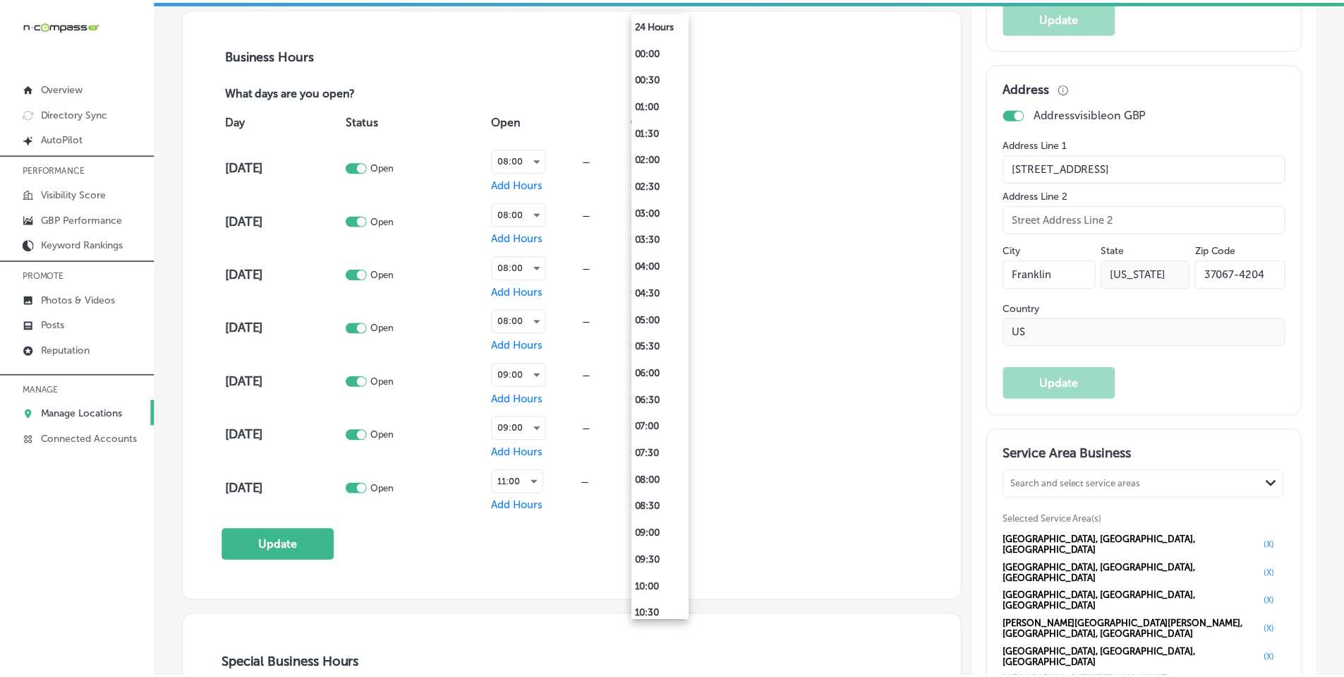
scroll to position [732, 0]
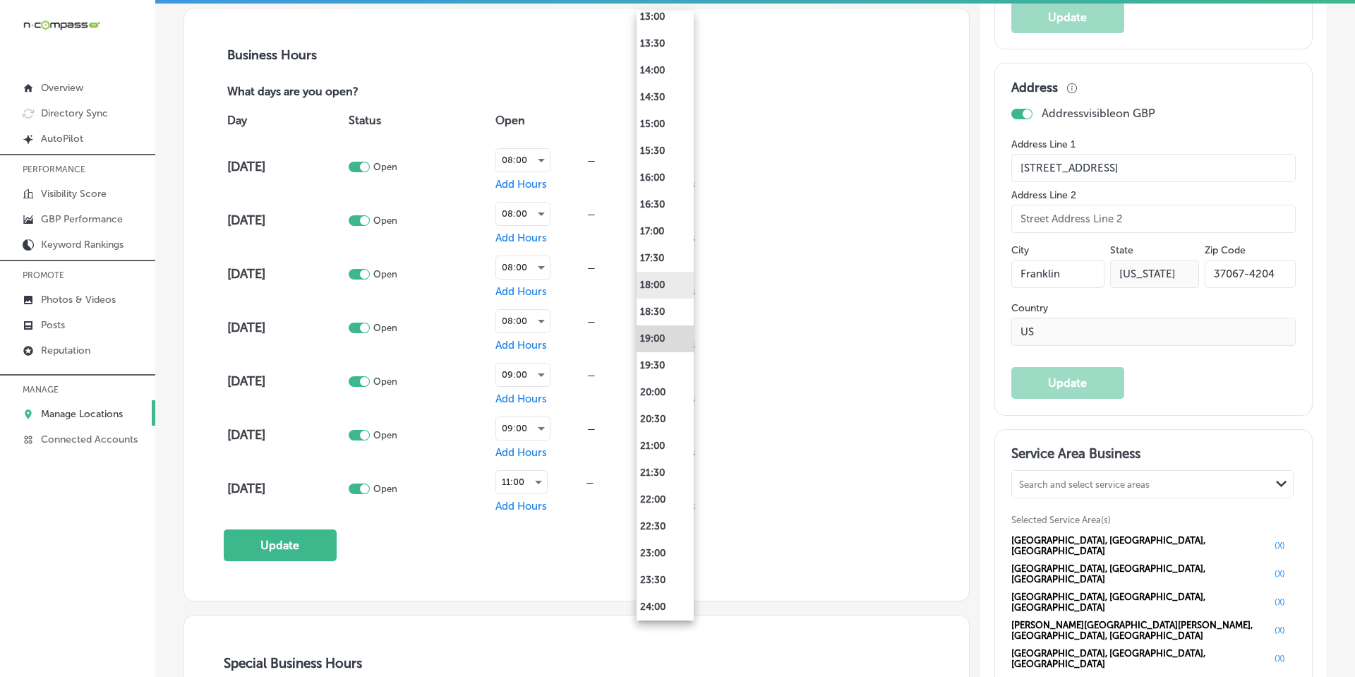
click at [660, 276] on li "18:00" at bounding box center [664, 285] width 57 height 27
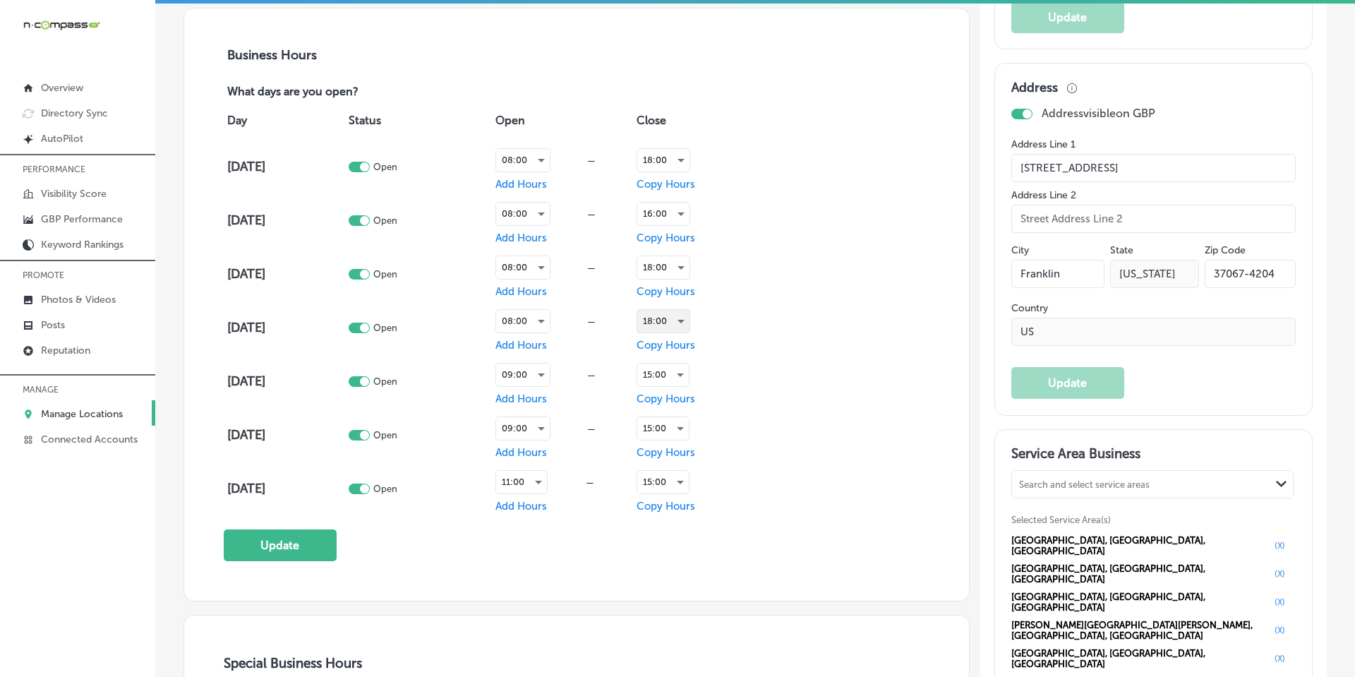
scroll to position [988, 0]
click at [529, 426] on div "09:00" at bounding box center [520, 428] width 54 height 23
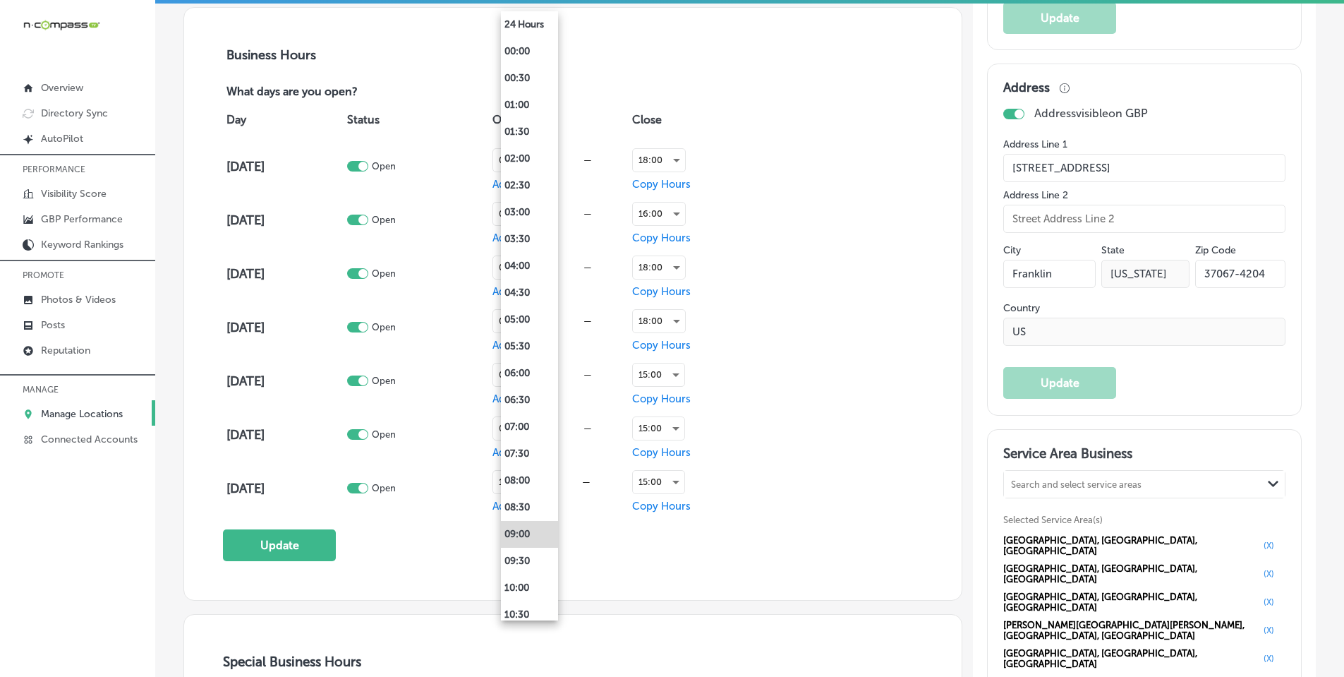
scroll to position [989, 0]
click at [835, 385] on div at bounding box center [677, 338] width 1355 height 677
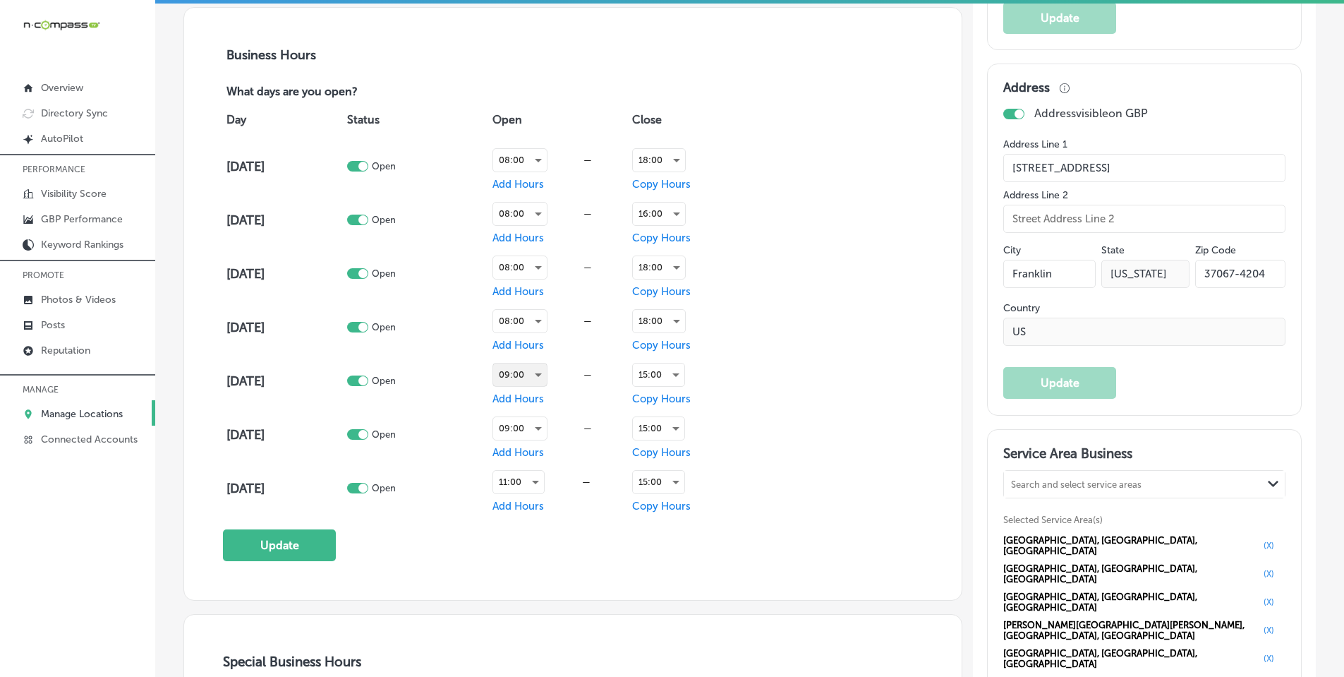
click at [526, 373] on div "09:00" at bounding box center [520, 374] width 54 height 23
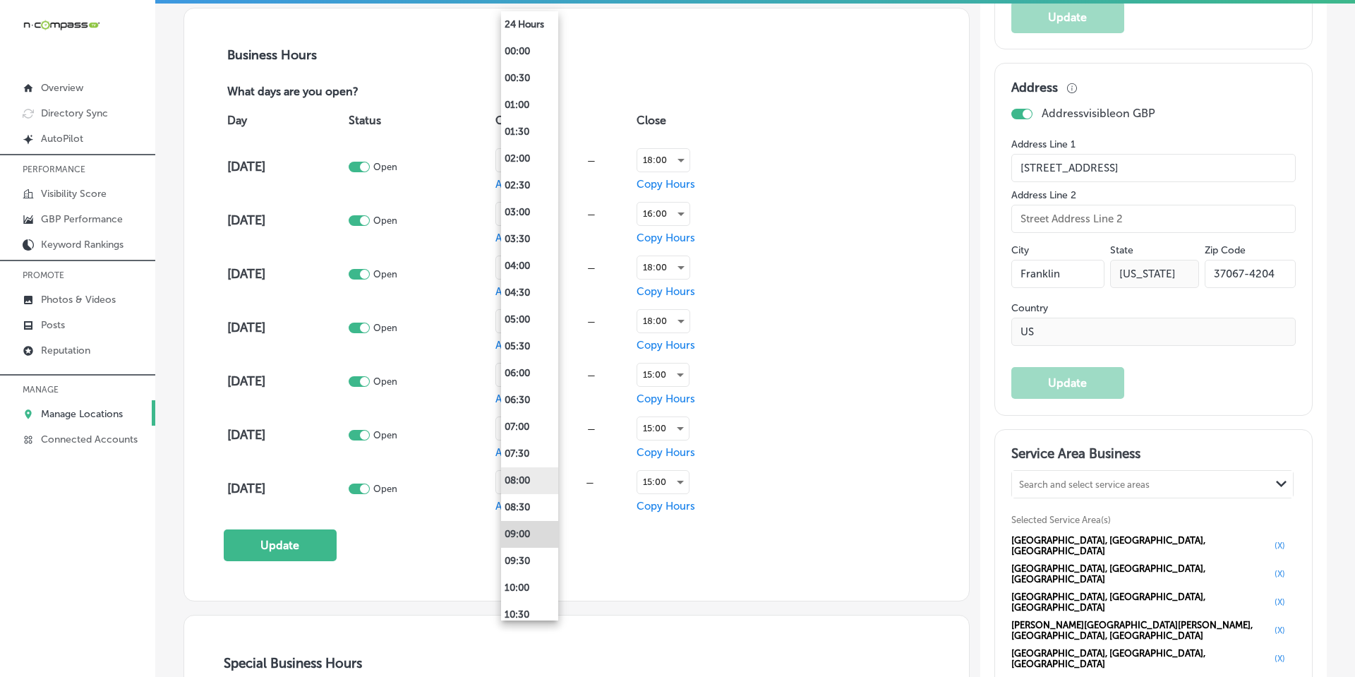
click at [524, 468] on li "08:00" at bounding box center [529, 480] width 57 height 27
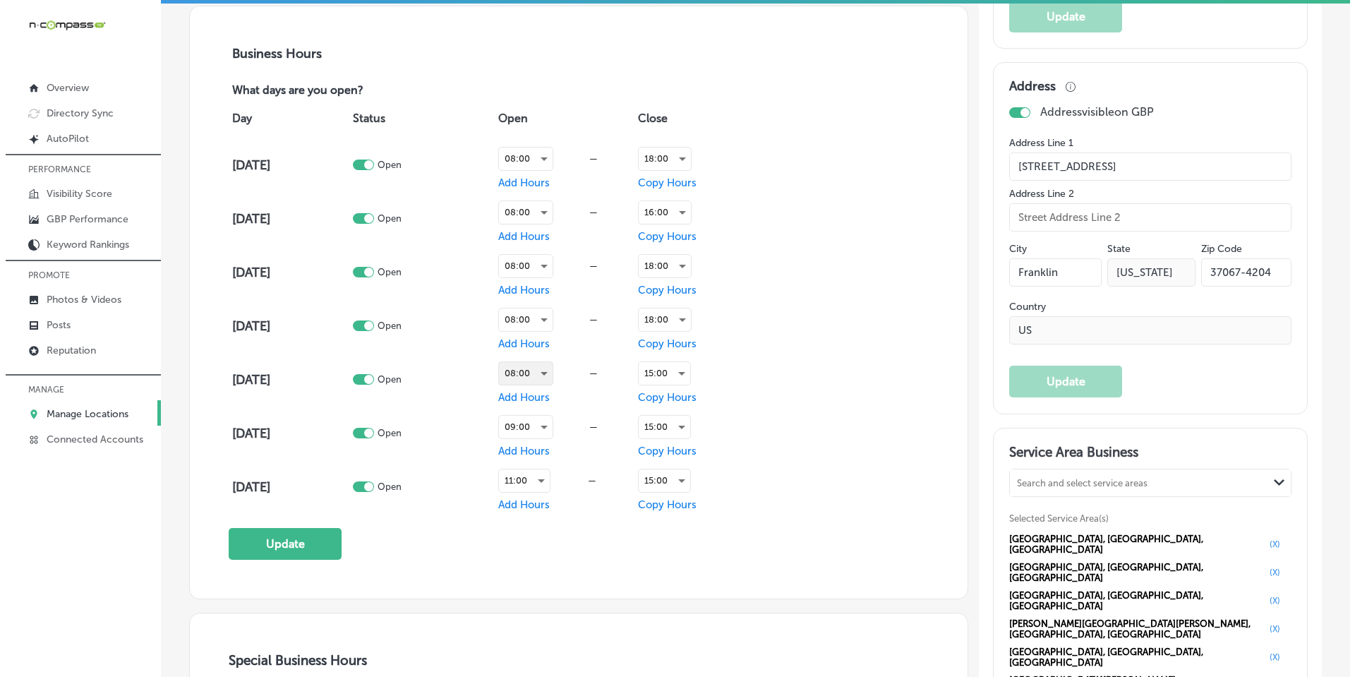
scroll to position [988, 0]
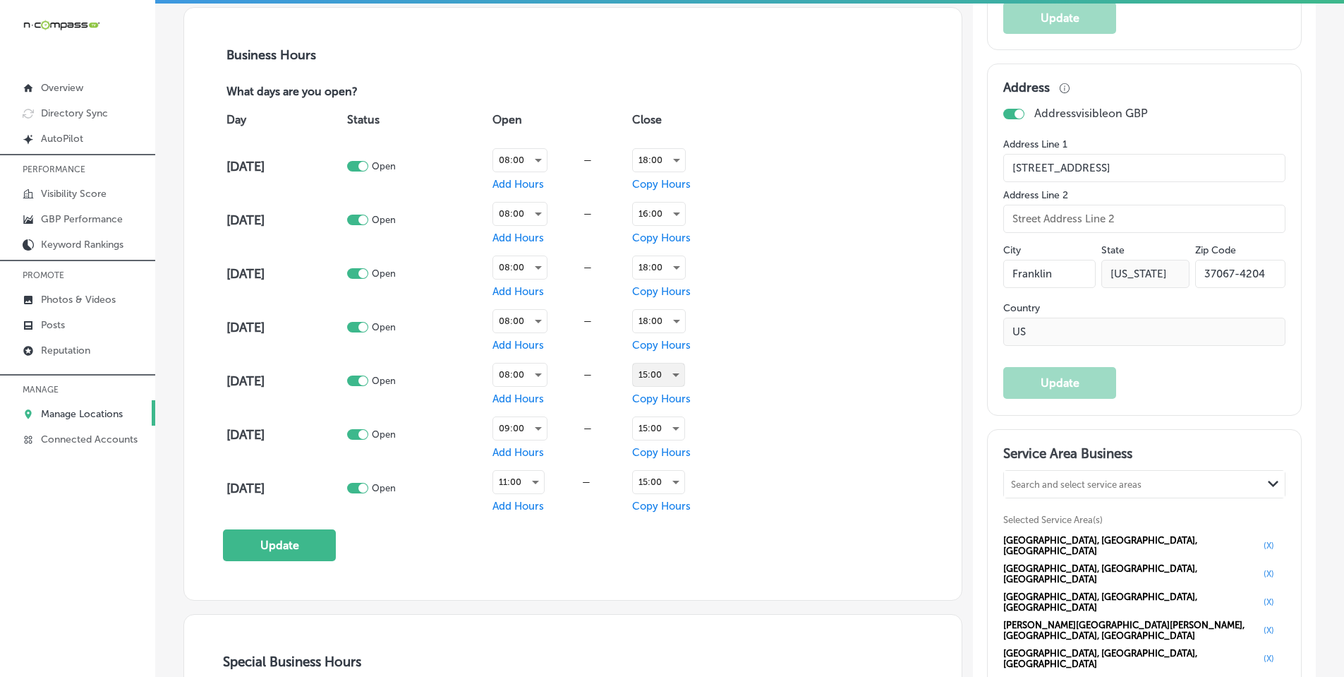
click at [651, 375] on div "15:00" at bounding box center [659, 374] width 52 height 23
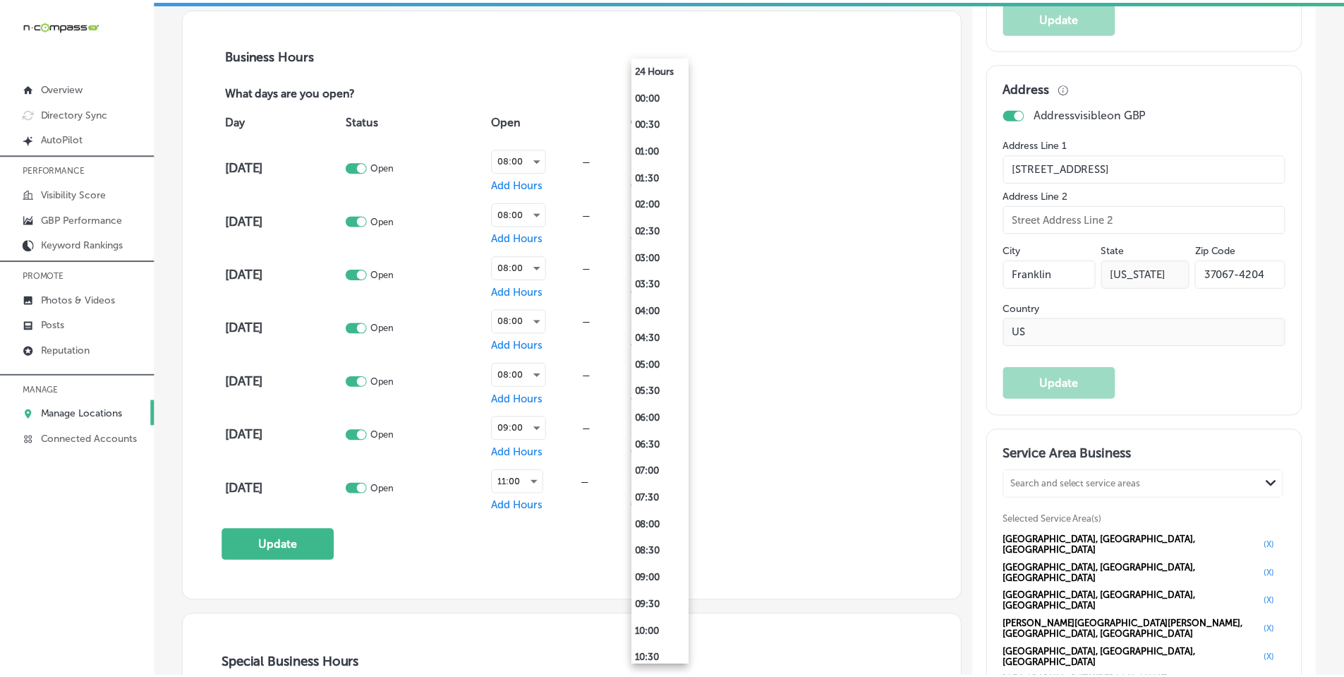
scroll to position [541, 0]
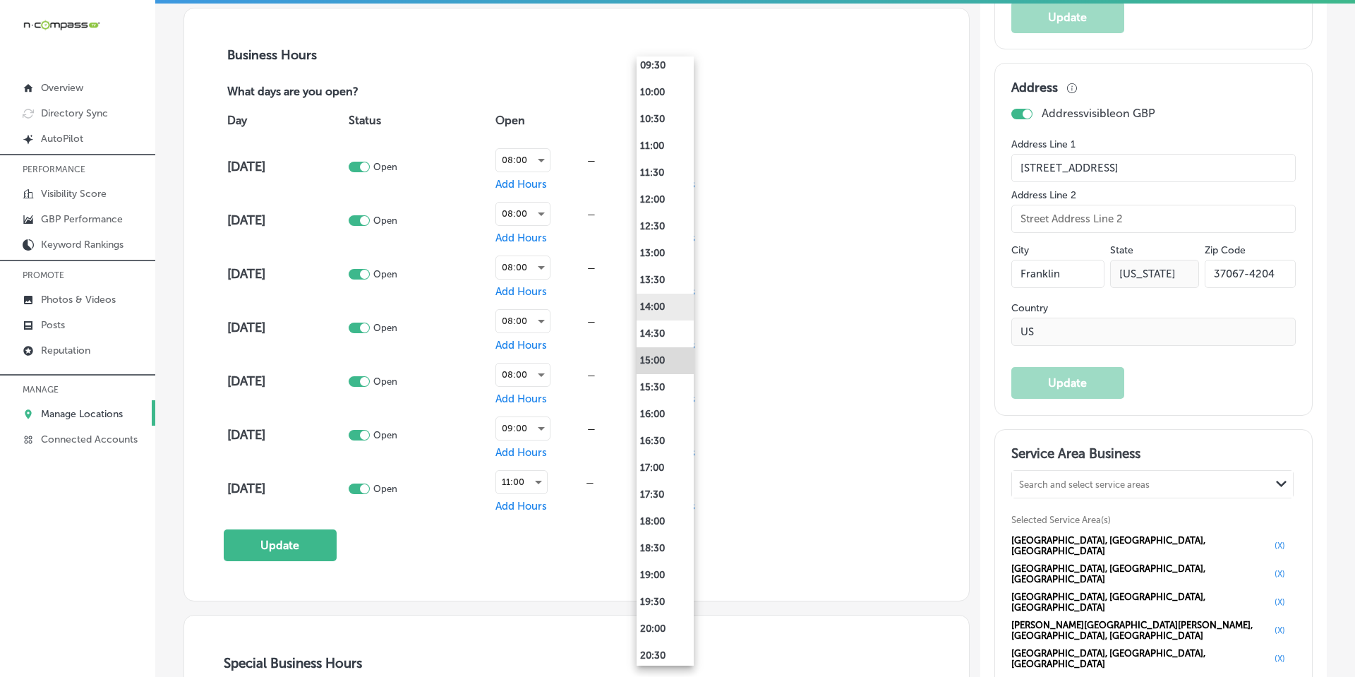
click at [661, 310] on li "14:00" at bounding box center [664, 307] width 57 height 27
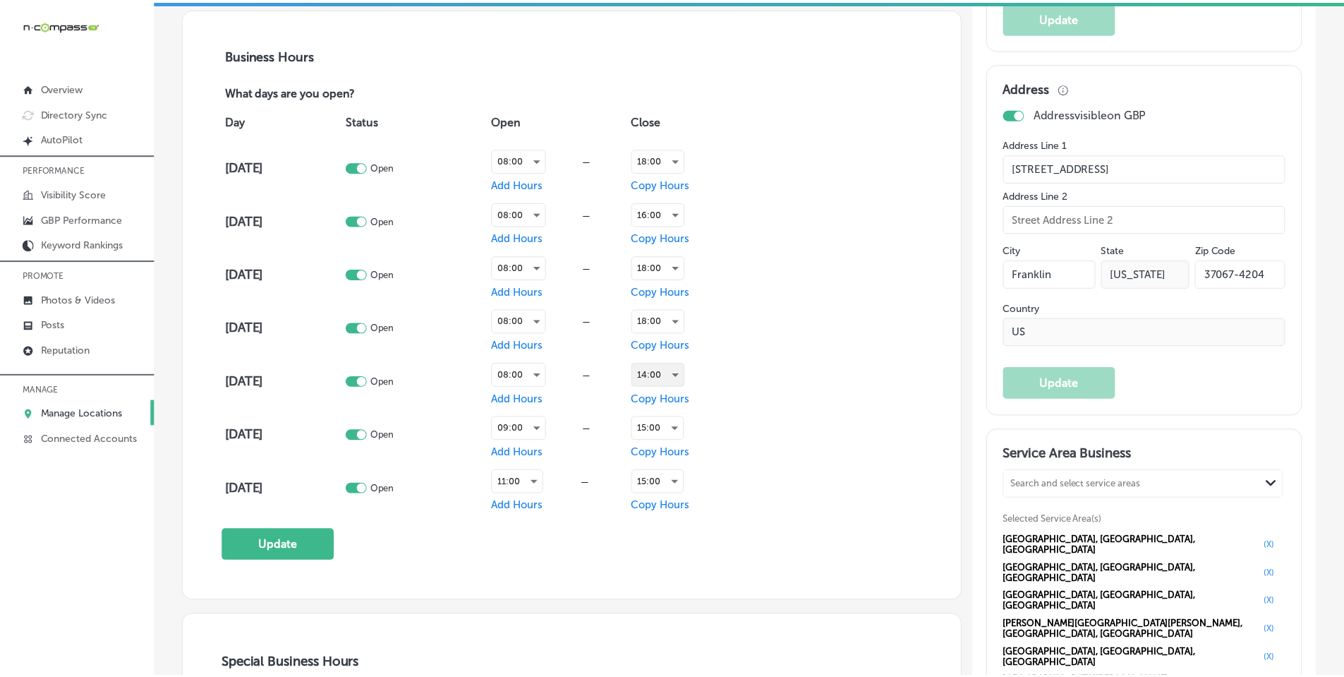
scroll to position [988, 0]
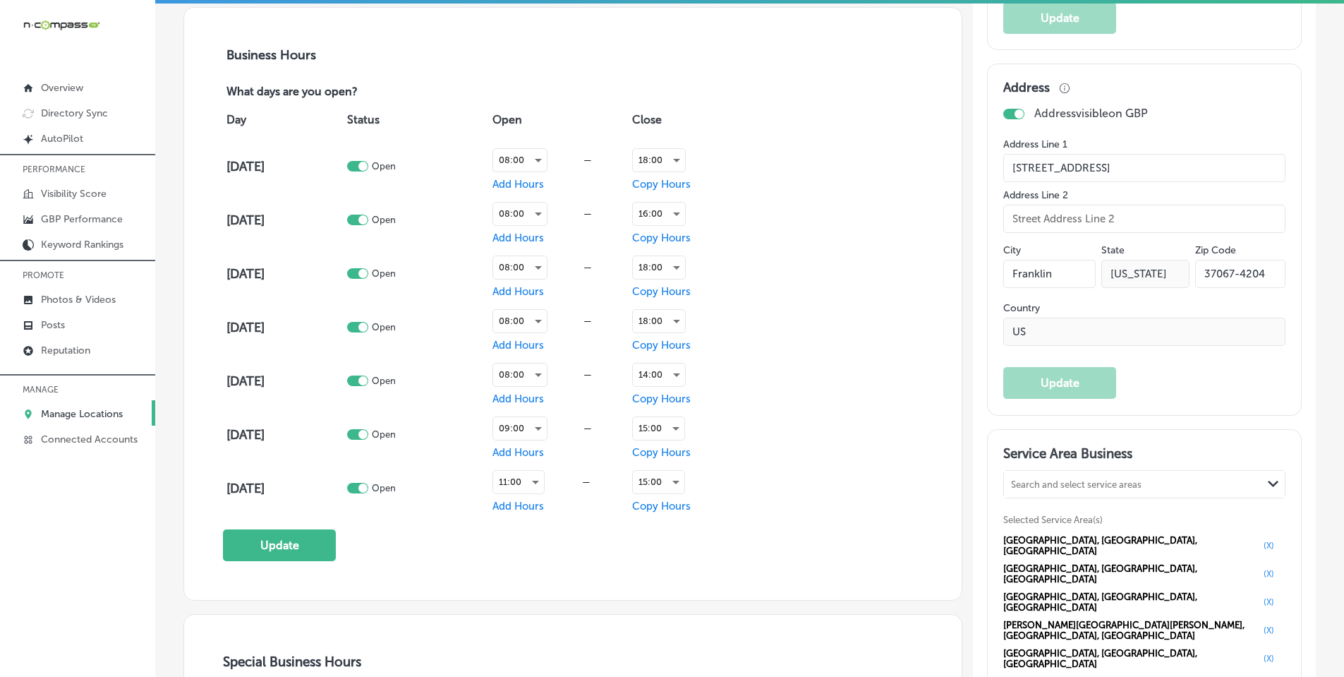
click at [823, 490] on div "Day Status Open Close [DATE] Open 08:00 — Add Hours 18:00 Copy Hours [DATE] Ope…" at bounding box center [573, 307] width 700 height 415
click at [274, 548] on button "Update" at bounding box center [279, 545] width 113 height 32
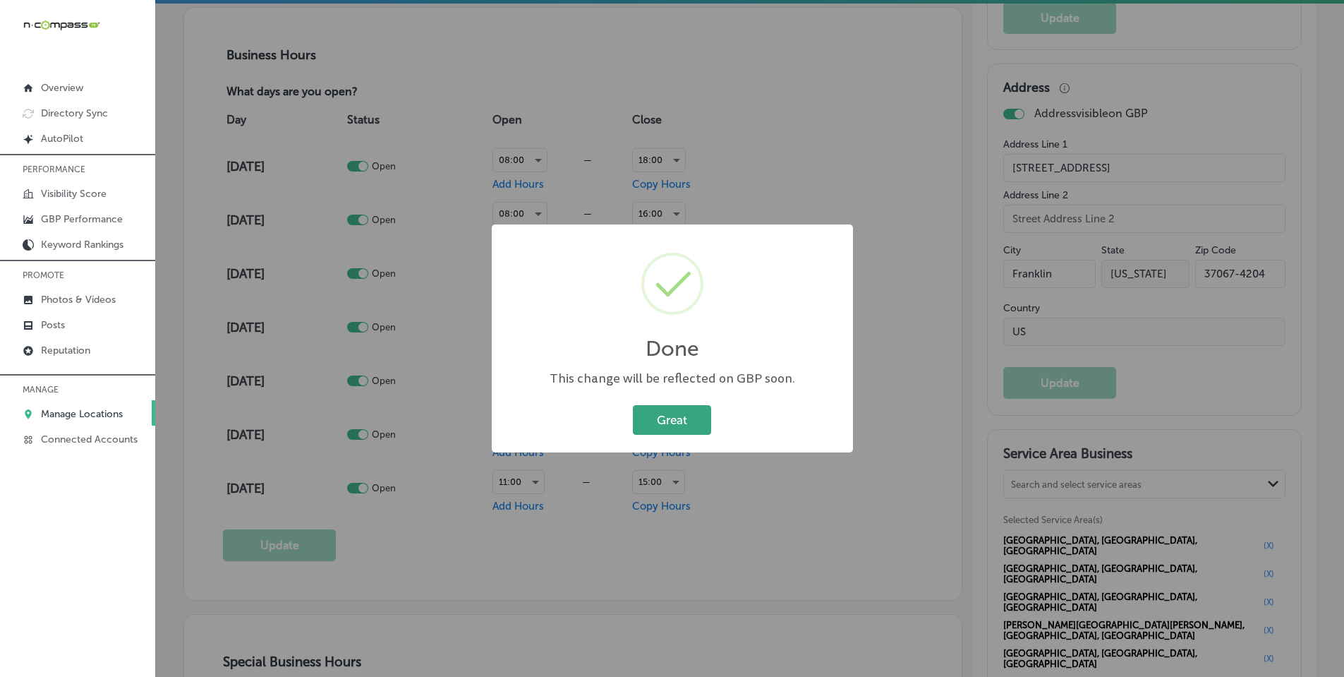
click at [670, 422] on button "Great" at bounding box center [672, 419] width 78 height 29
